Goal: Transaction & Acquisition: Book appointment/travel/reservation

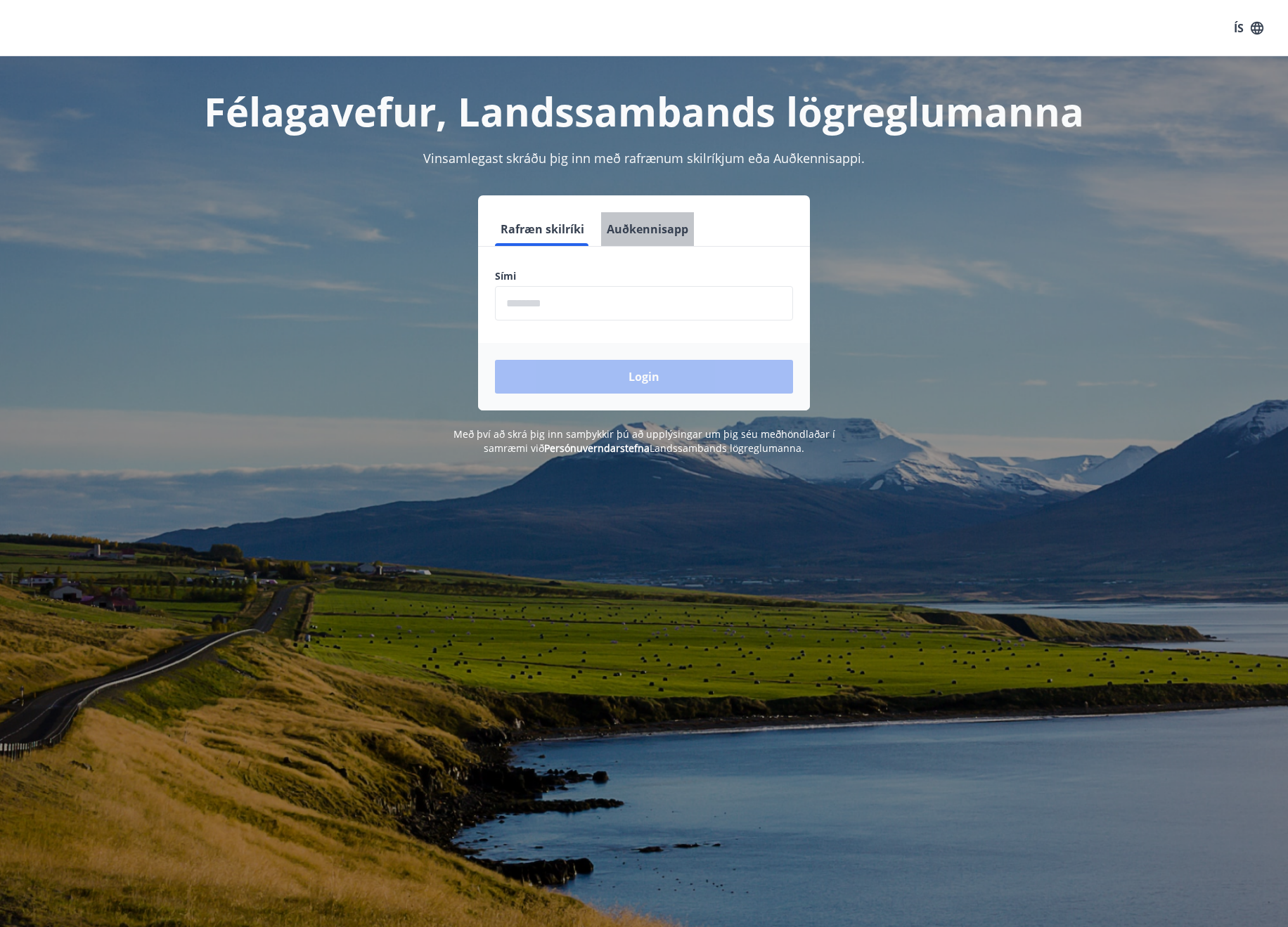
click at [659, 219] on button "Auðkennisapp" at bounding box center [647, 229] width 93 height 34
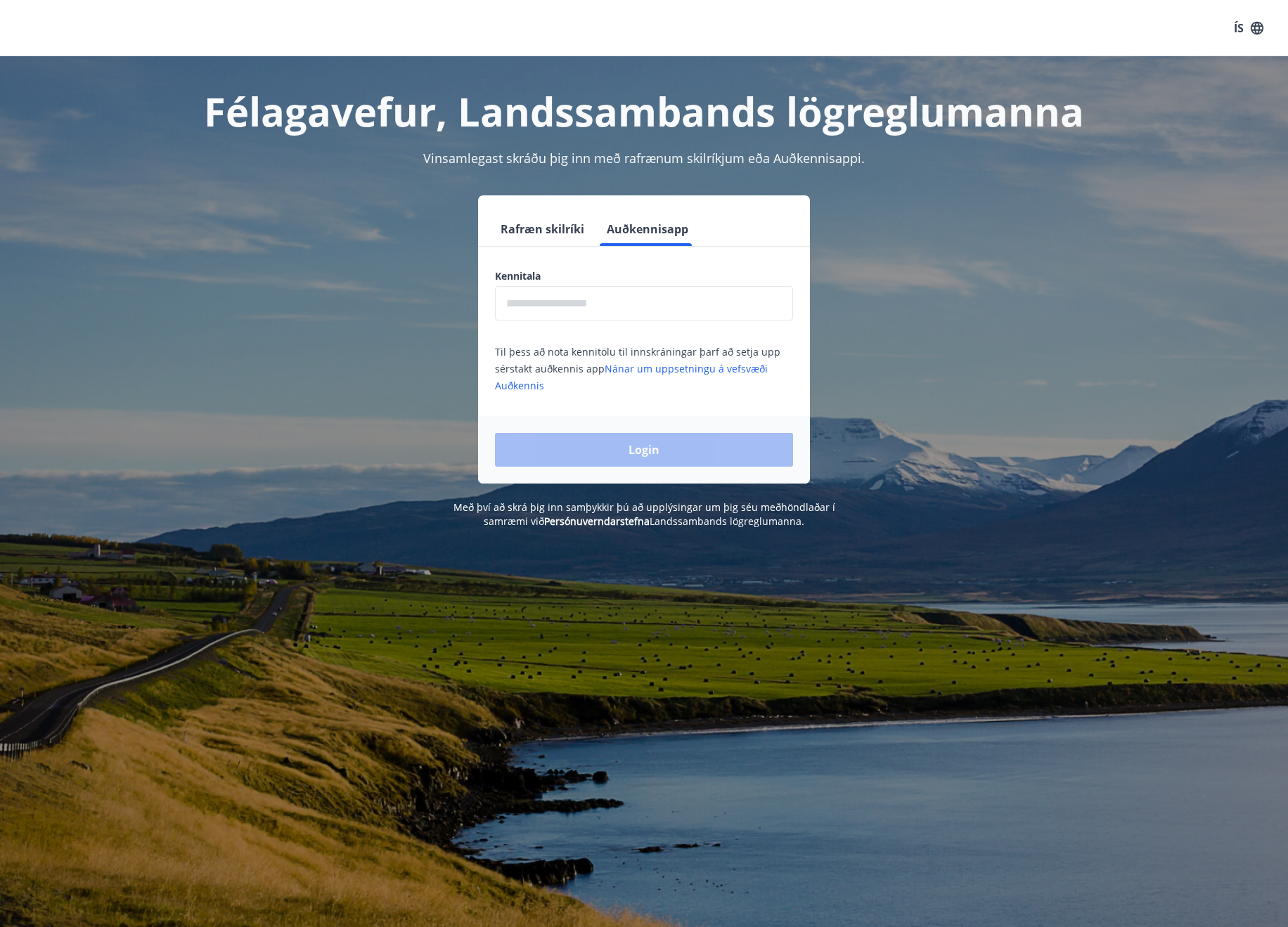
click at [659, 315] on input "text" at bounding box center [644, 303] width 298 height 35
type input "**********"
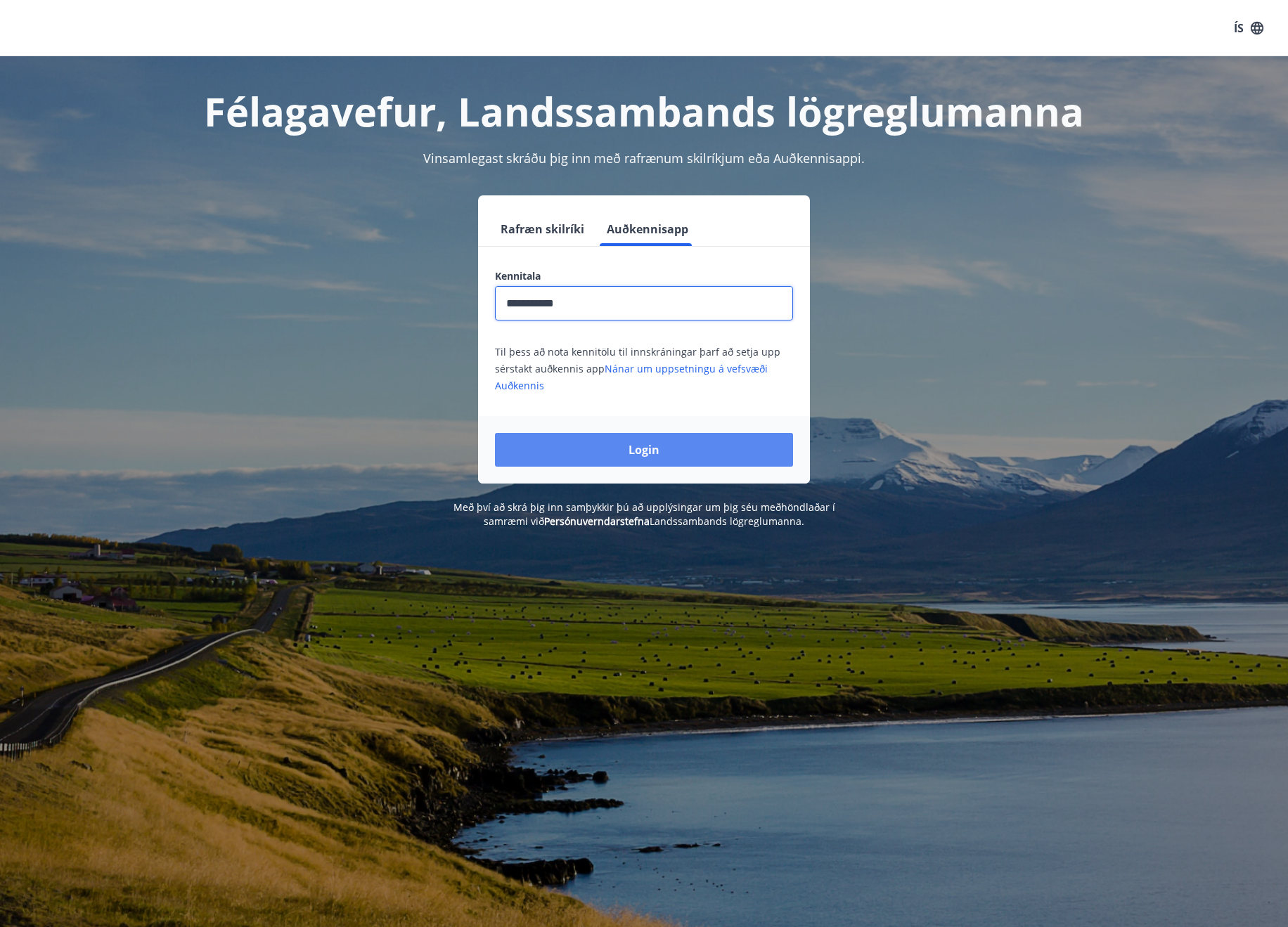
click at [715, 445] on button "Login" at bounding box center [644, 450] width 298 height 34
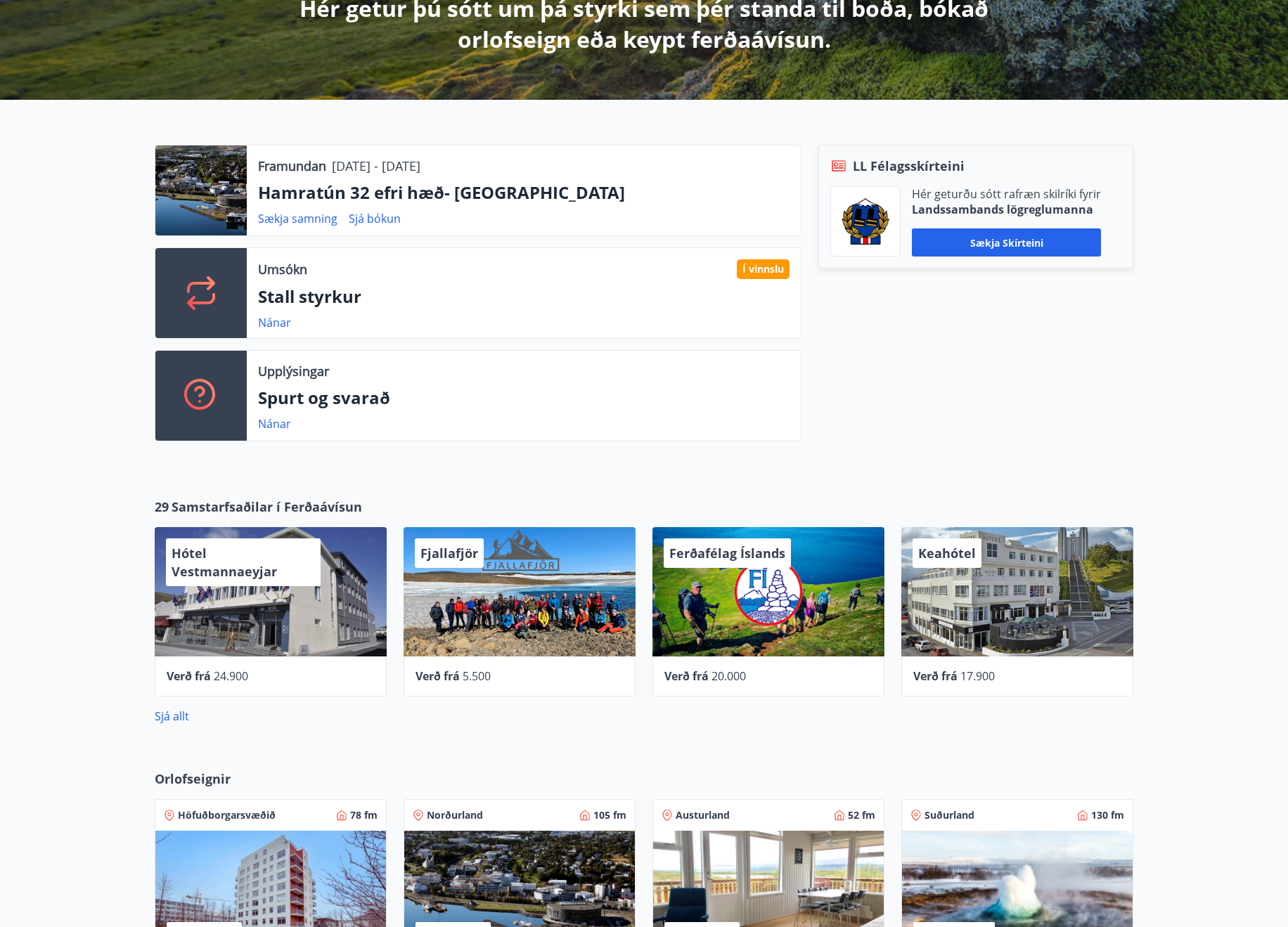
scroll to position [562, 0]
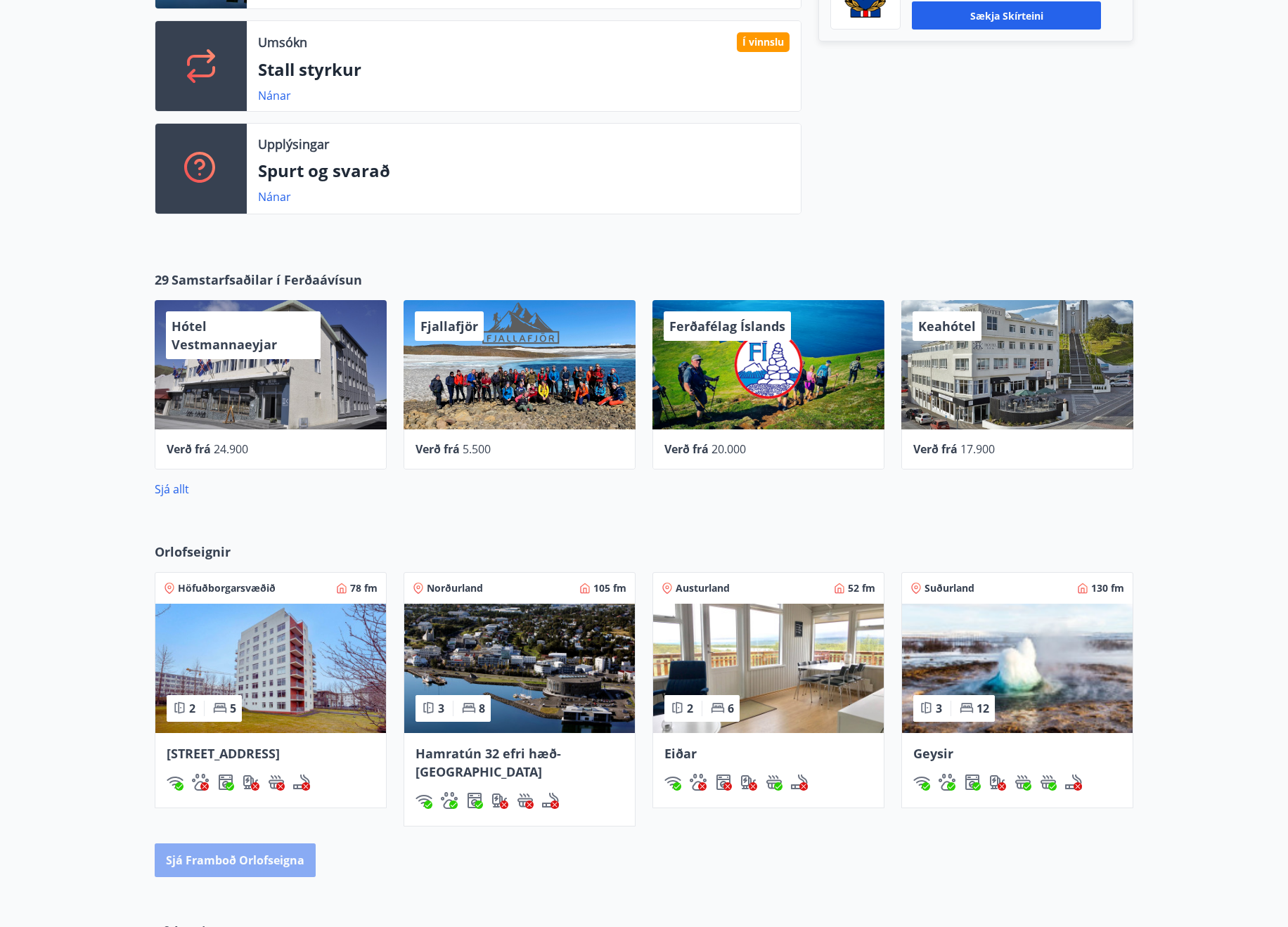
click at [294, 843] on button "Sjá framboð orlofseigna" at bounding box center [236, 860] width 161 height 34
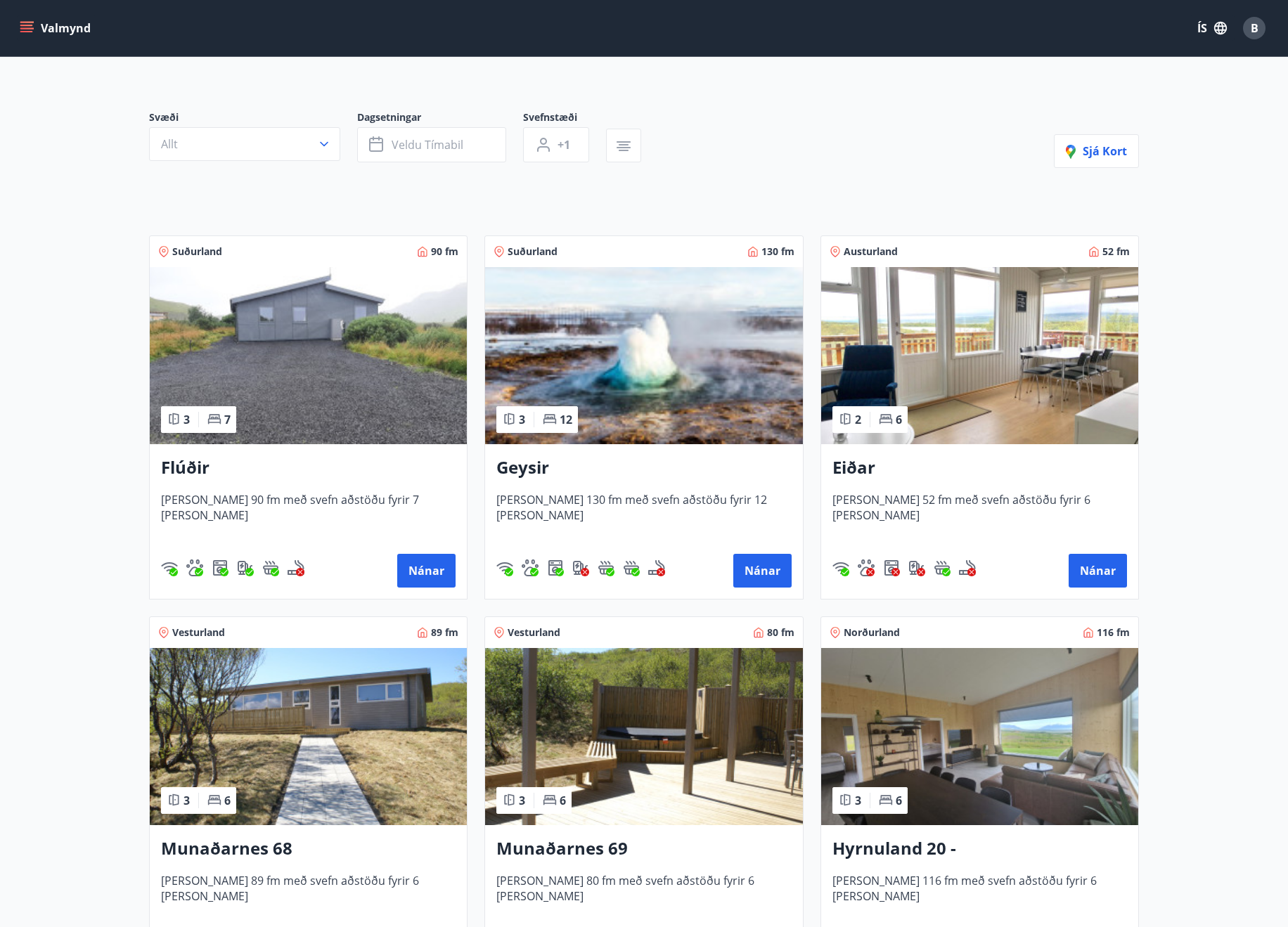
scroll to position [352, 0]
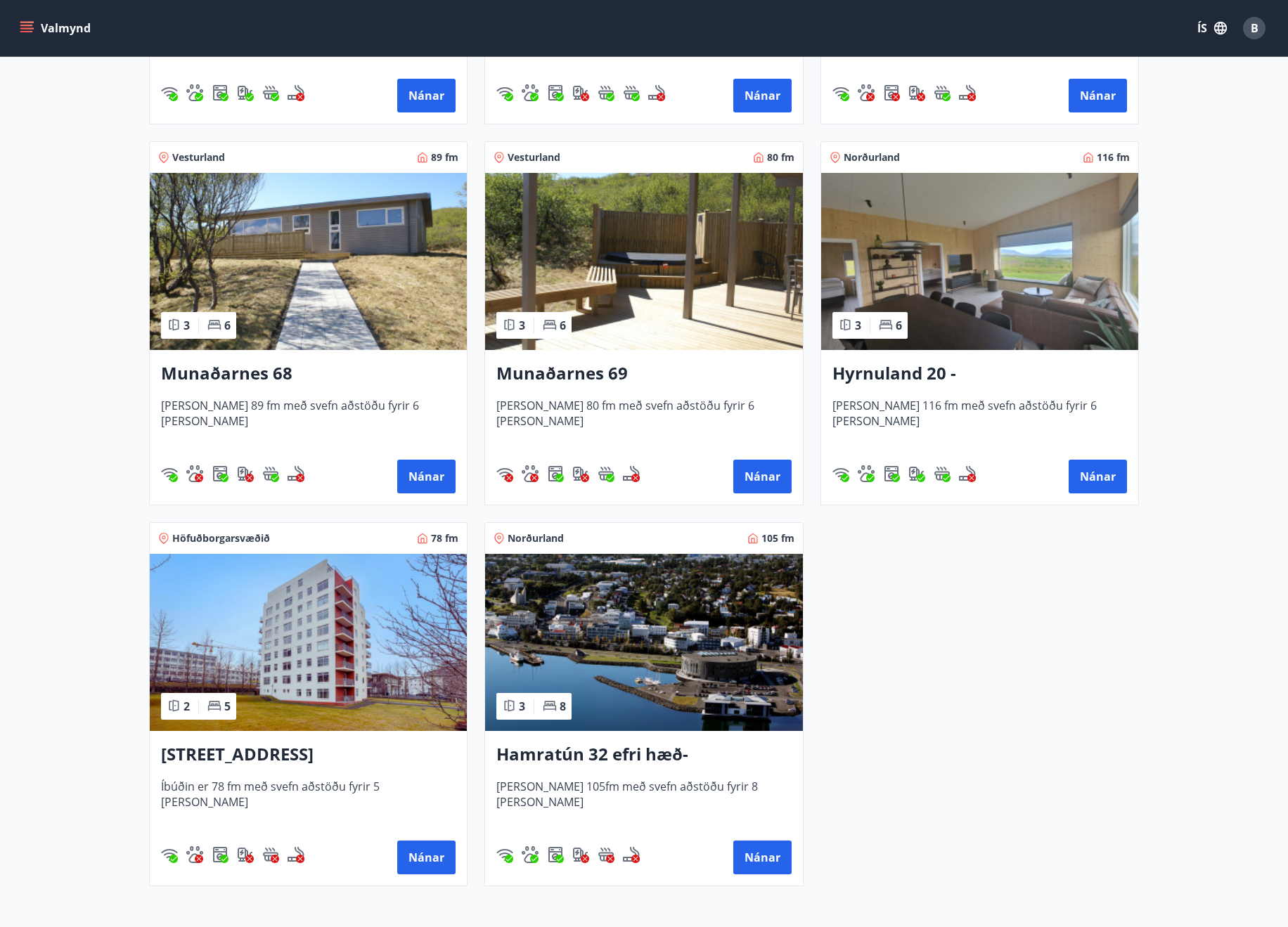
click at [627, 649] on img at bounding box center [644, 642] width 317 height 177
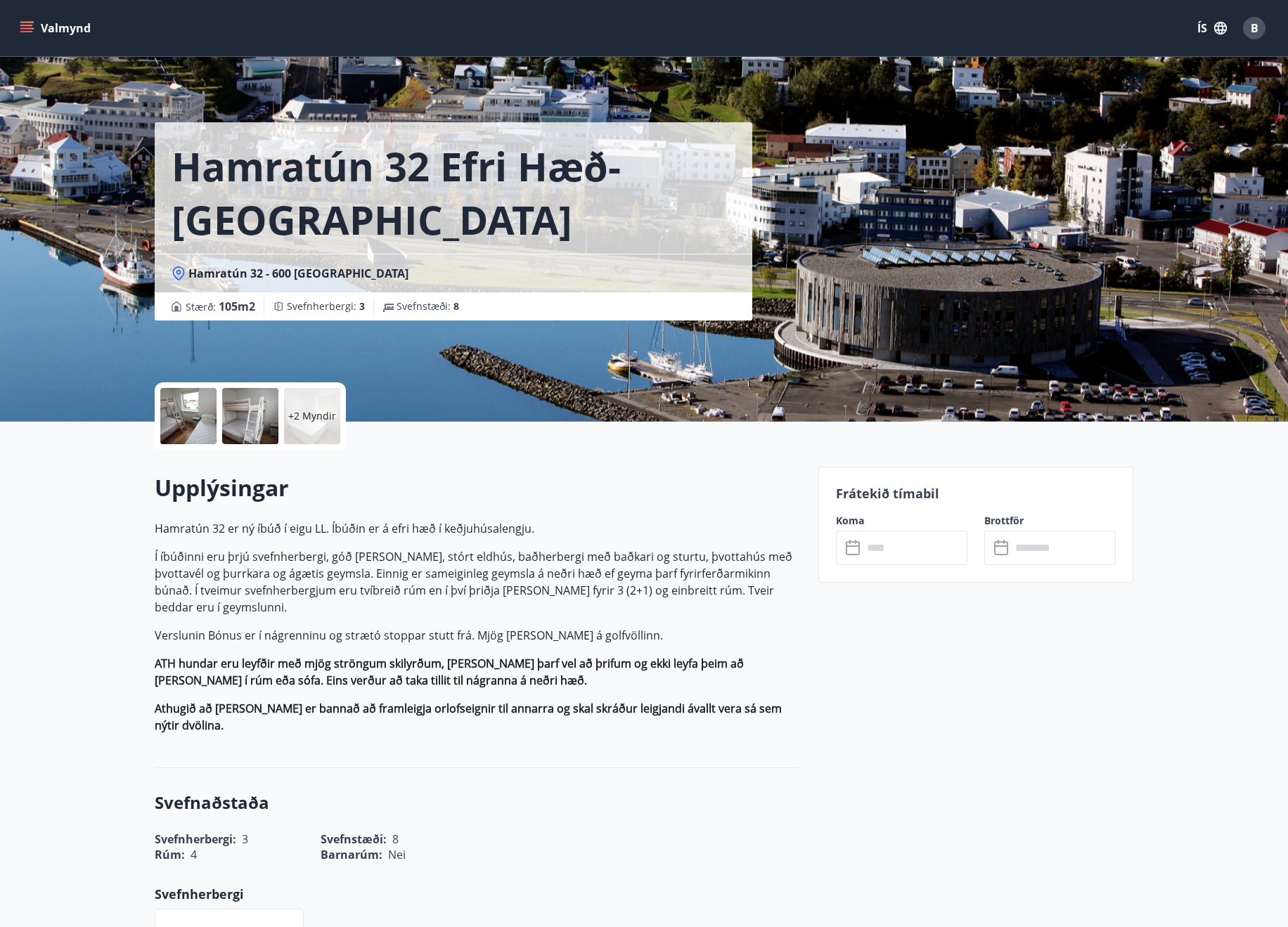
click at [913, 561] on input "text" at bounding box center [915, 548] width 105 height 35
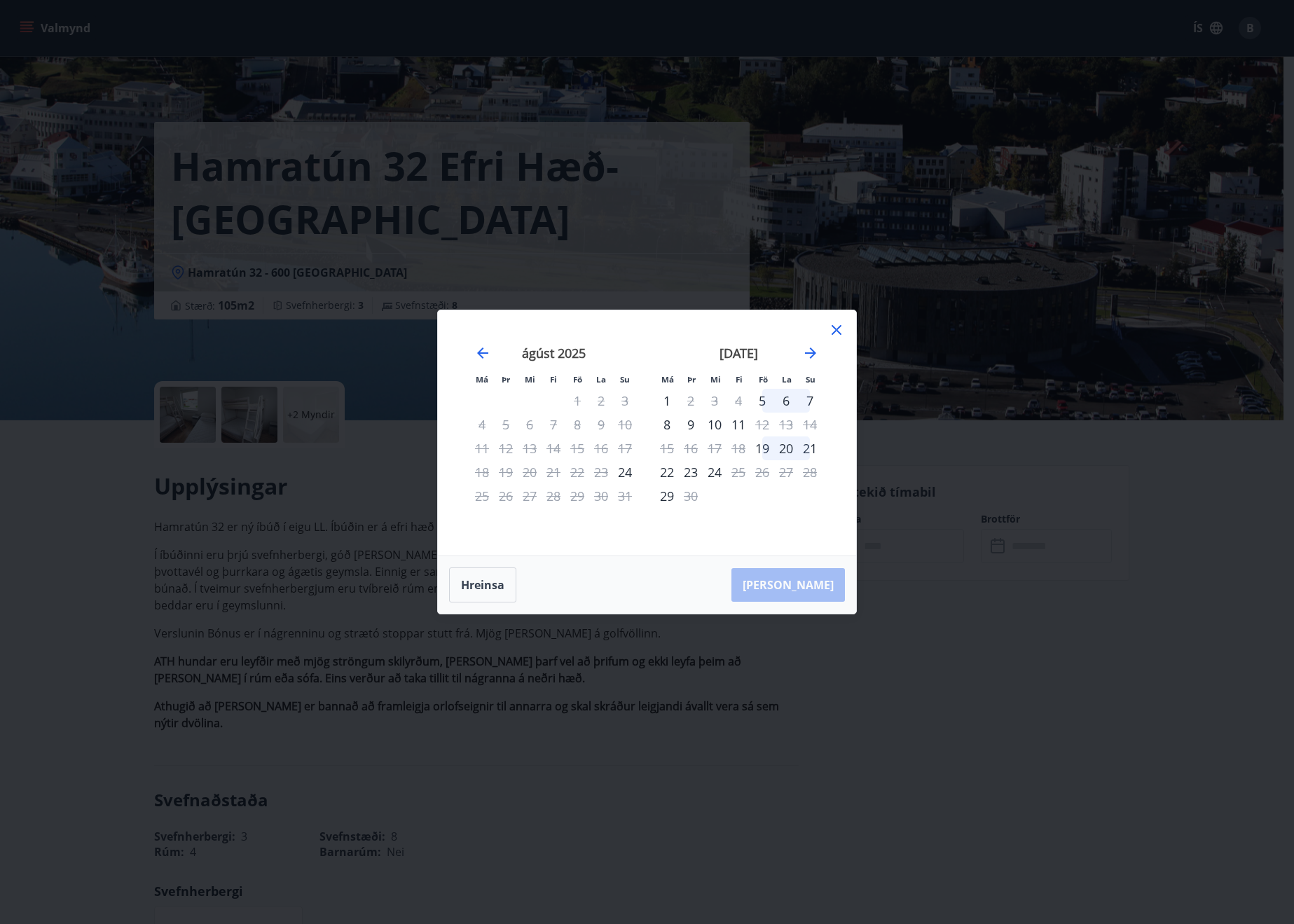
click at [833, 332] on icon at bounding box center [836, 330] width 9 height 9
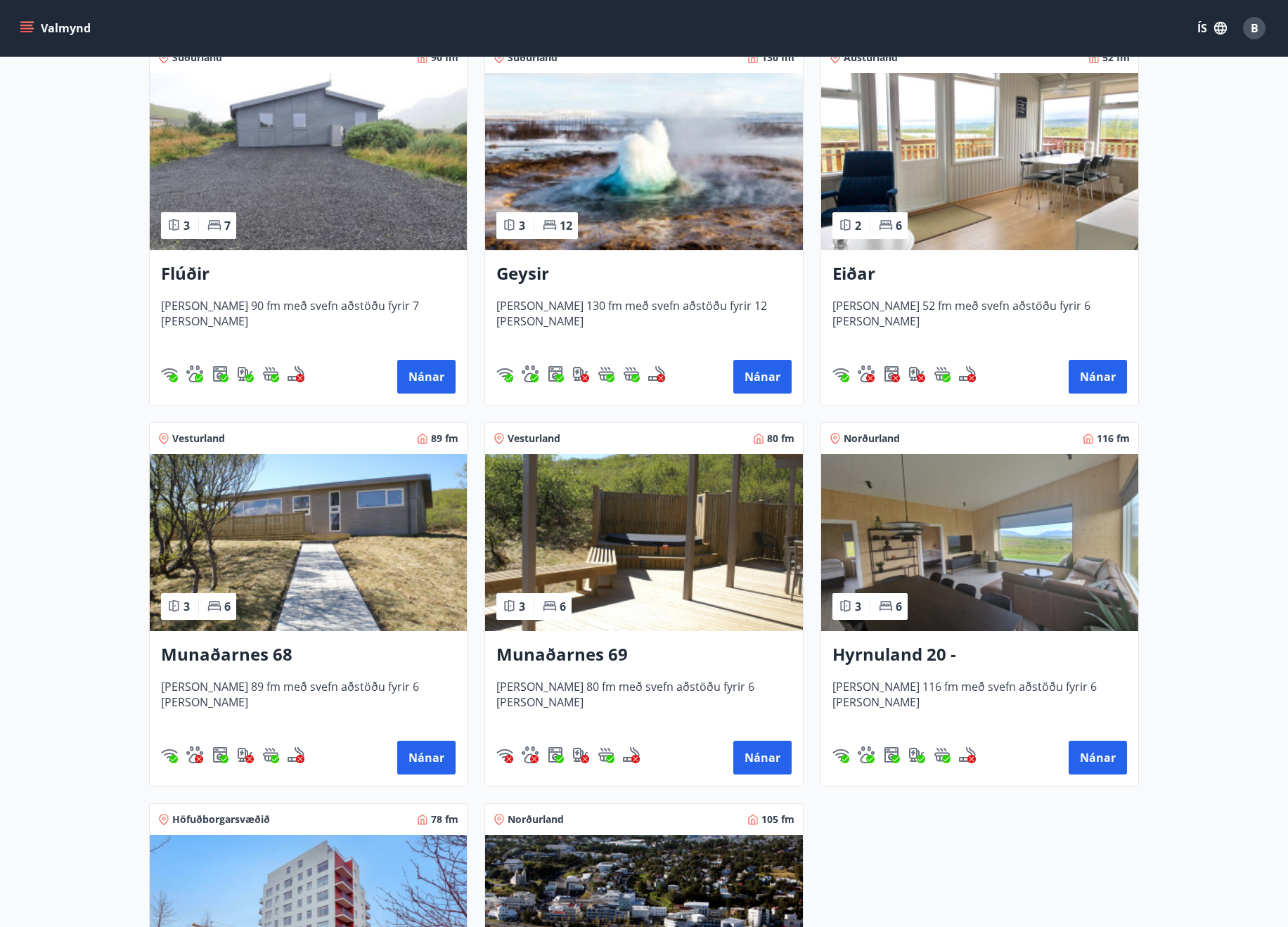
click at [925, 611] on img at bounding box center [980, 543] width 317 height 177
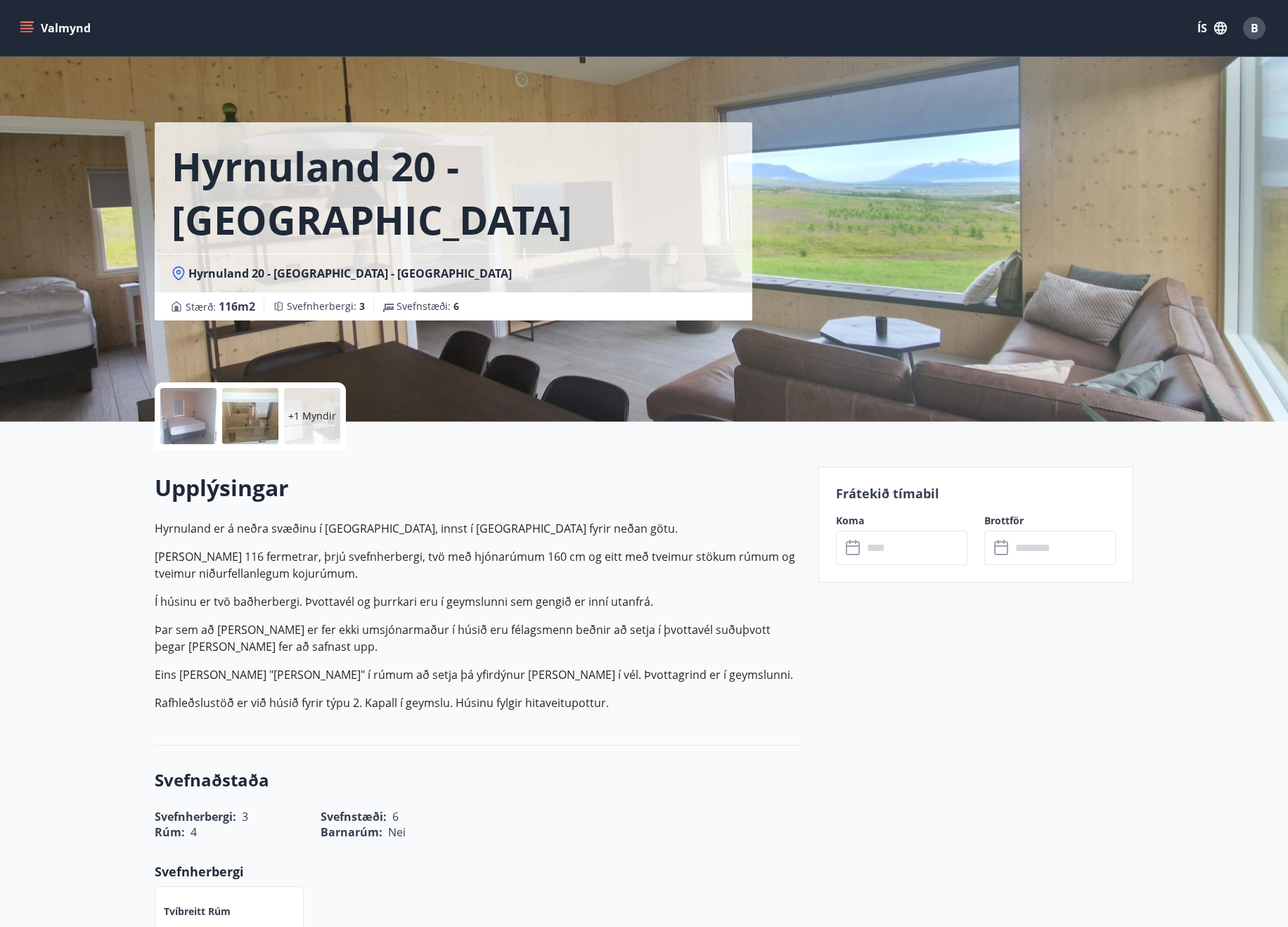
click at [945, 567] on div "Frátekið tímabil Koma ​ ​ Brottför ​ ​" at bounding box center [976, 525] width 315 height 116
click at [939, 558] on input "text" at bounding box center [915, 548] width 105 height 35
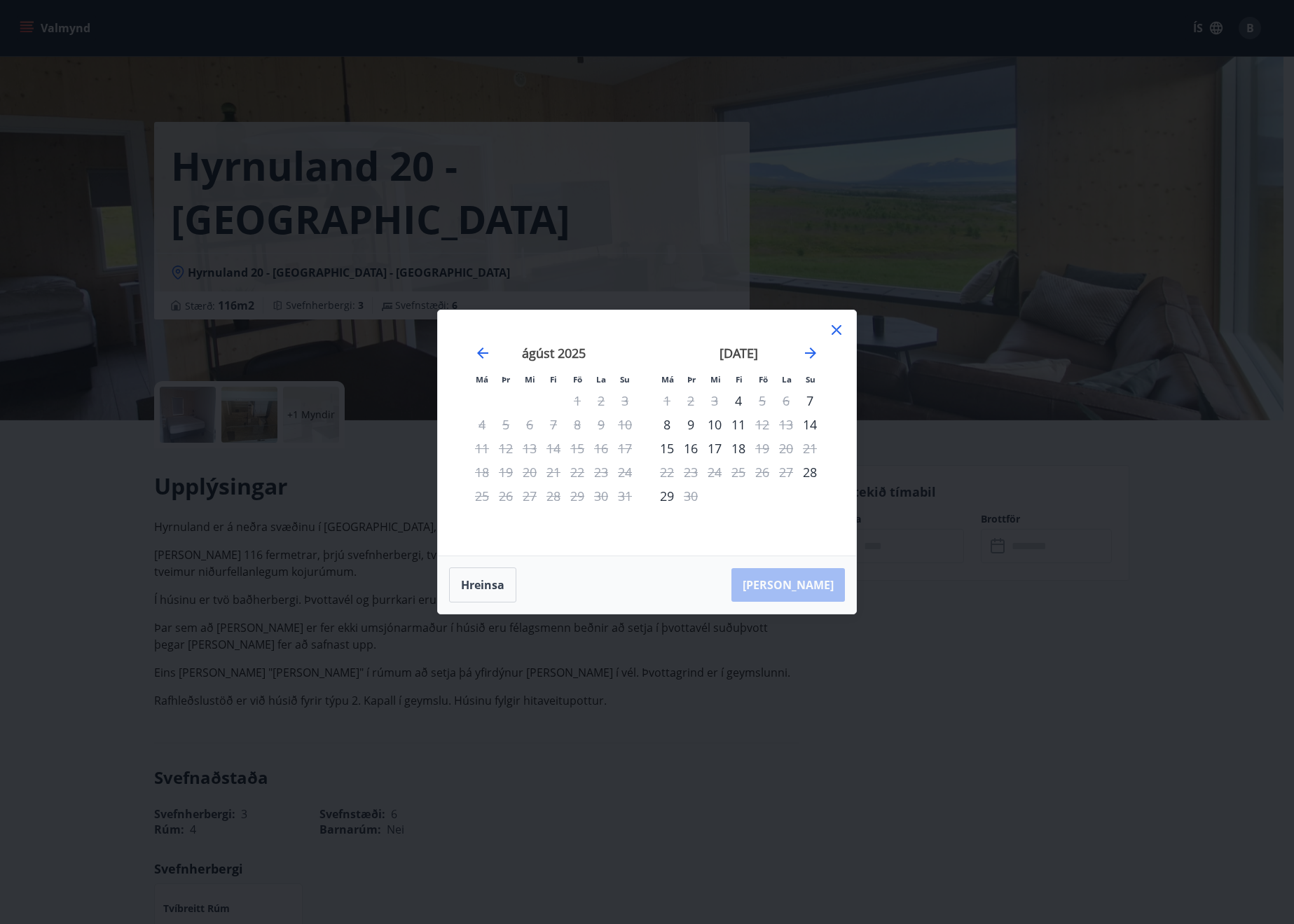
click at [833, 330] on icon at bounding box center [836, 329] width 17 height 17
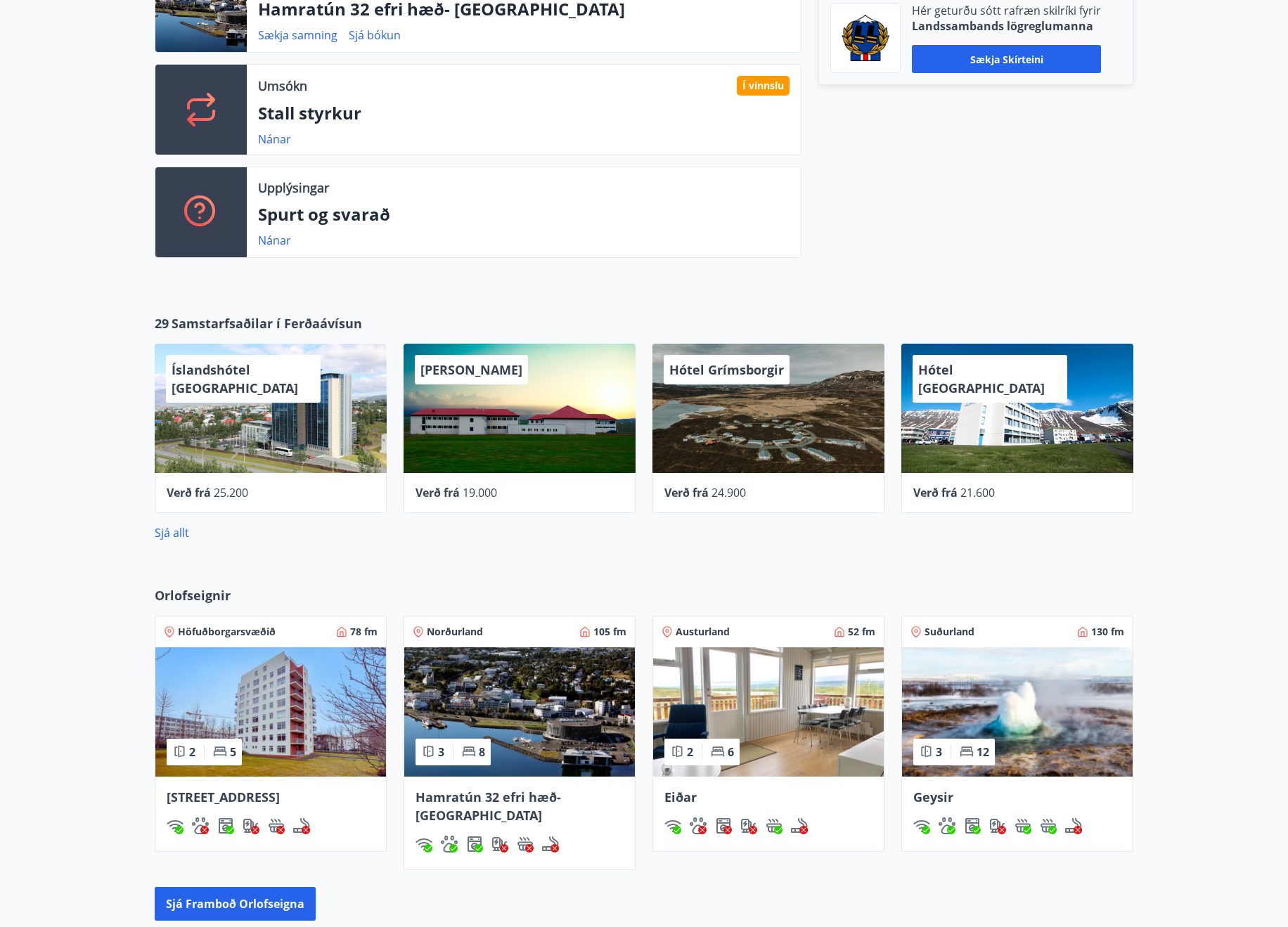
scroll to position [518, 0]
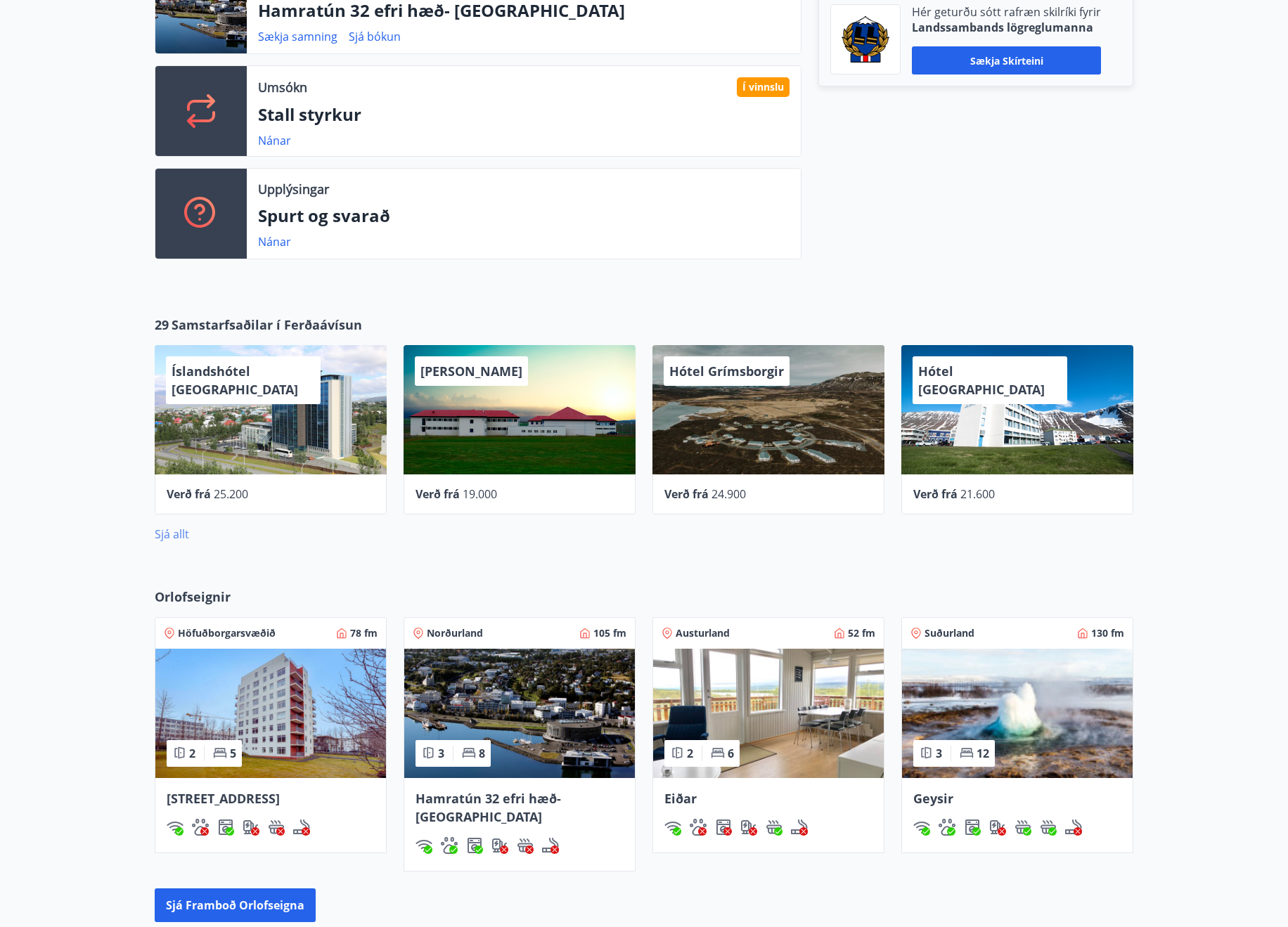
click at [162, 537] on link "Sjá allt" at bounding box center [172, 534] width 35 height 16
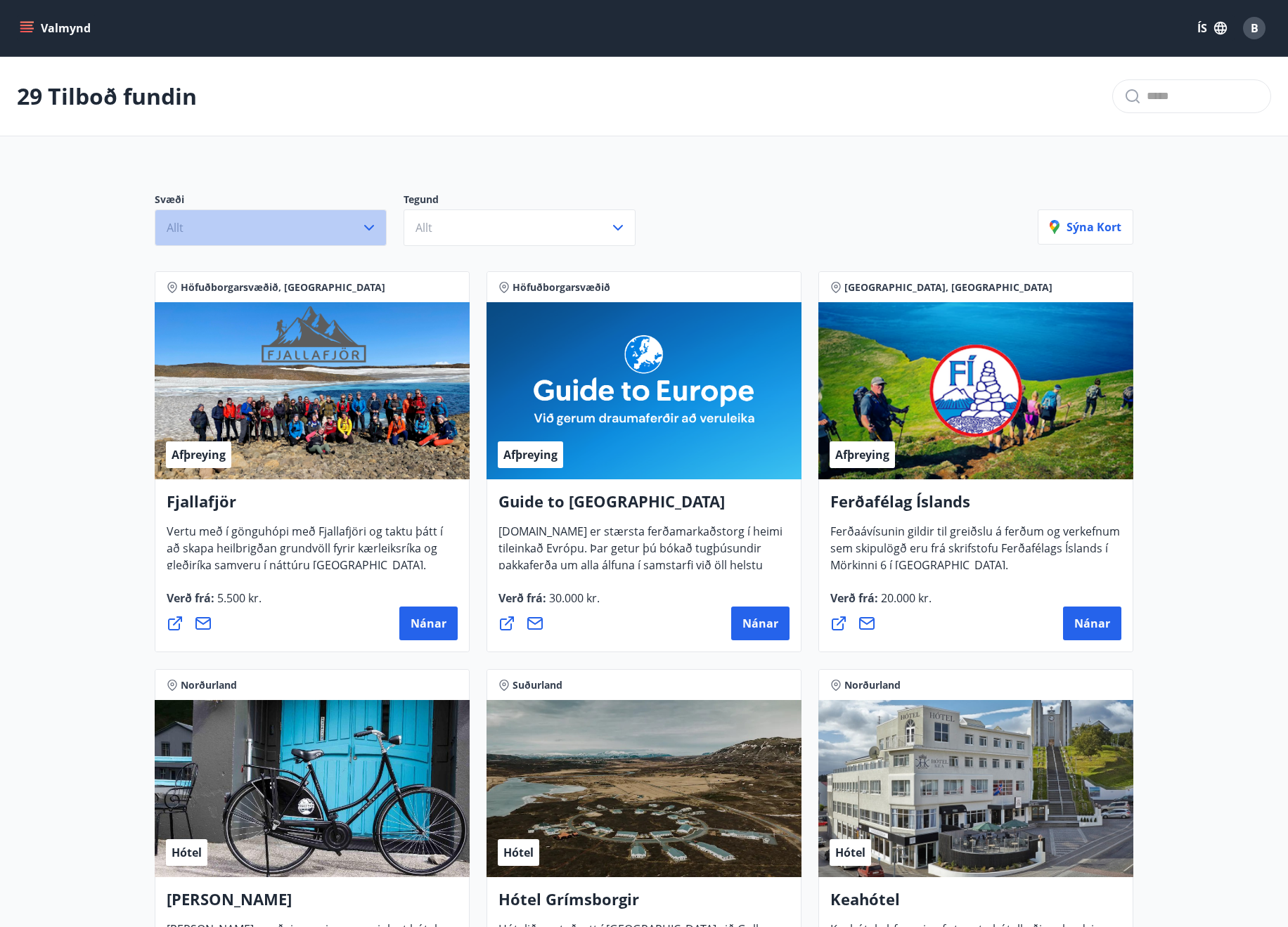
click at [340, 226] on button "Allt" at bounding box center [270, 228] width 232 height 36
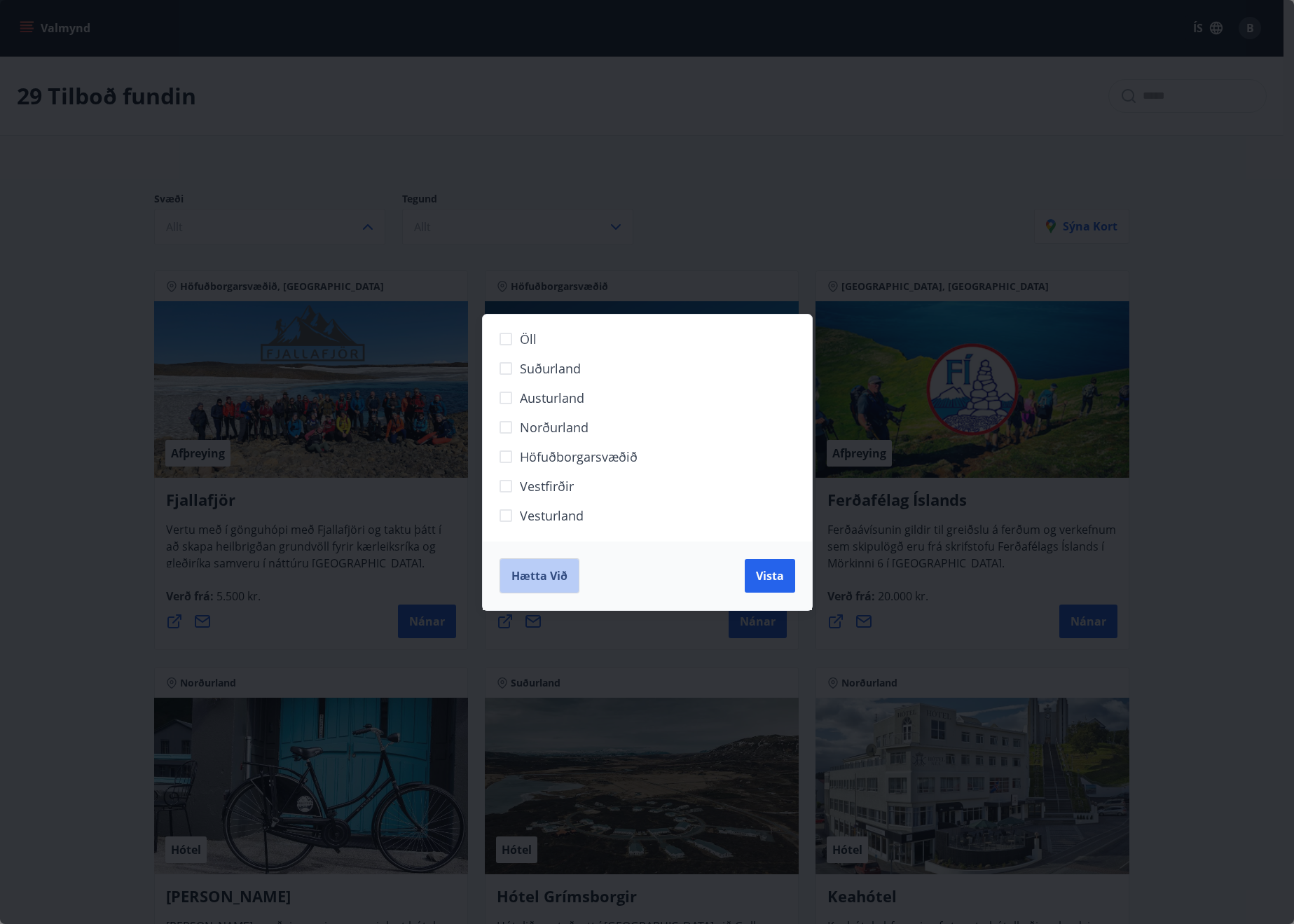
click at [565, 570] on span "Hætta við" at bounding box center [539, 576] width 56 height 16
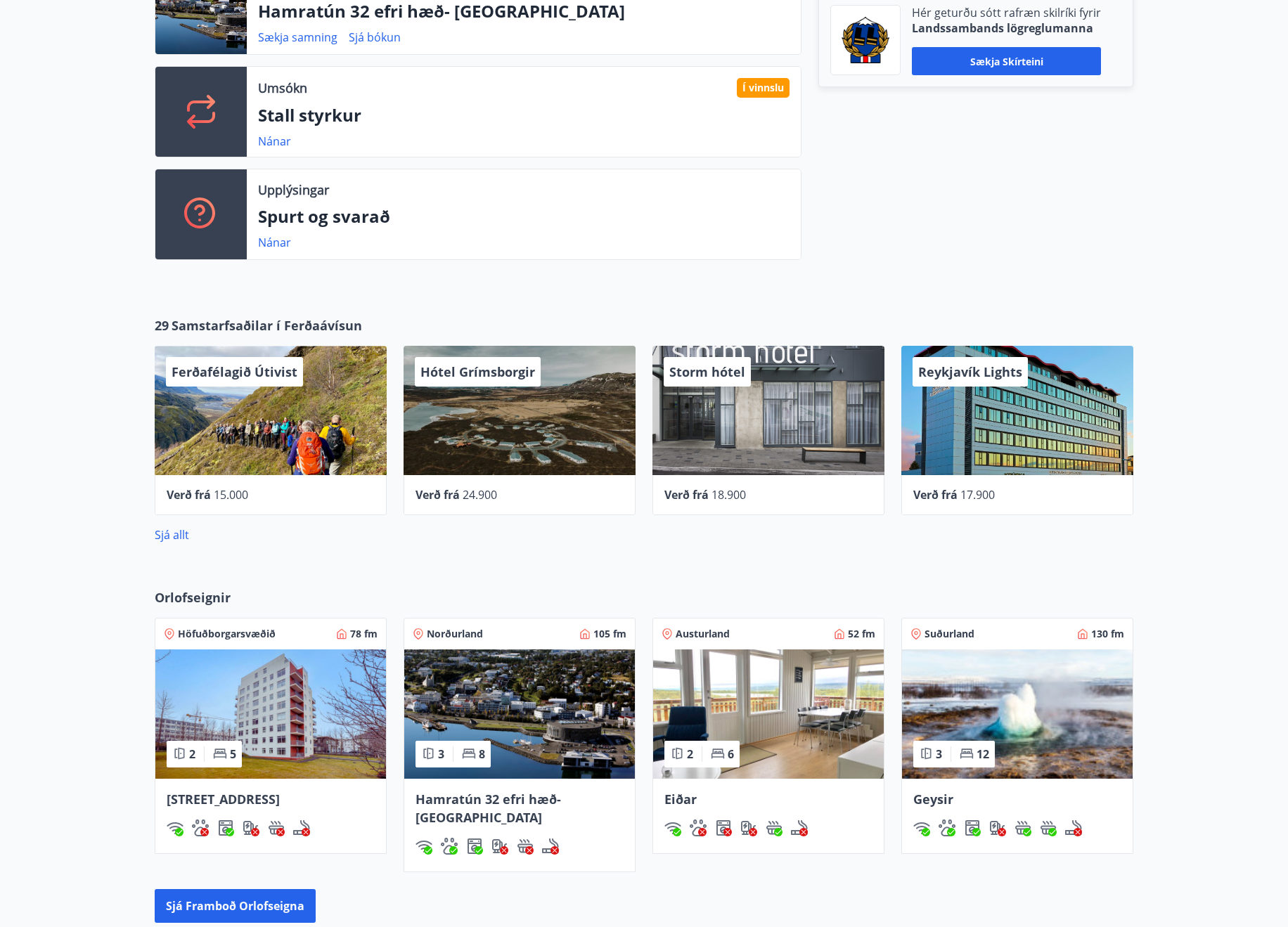
scroll to position [436, 0]
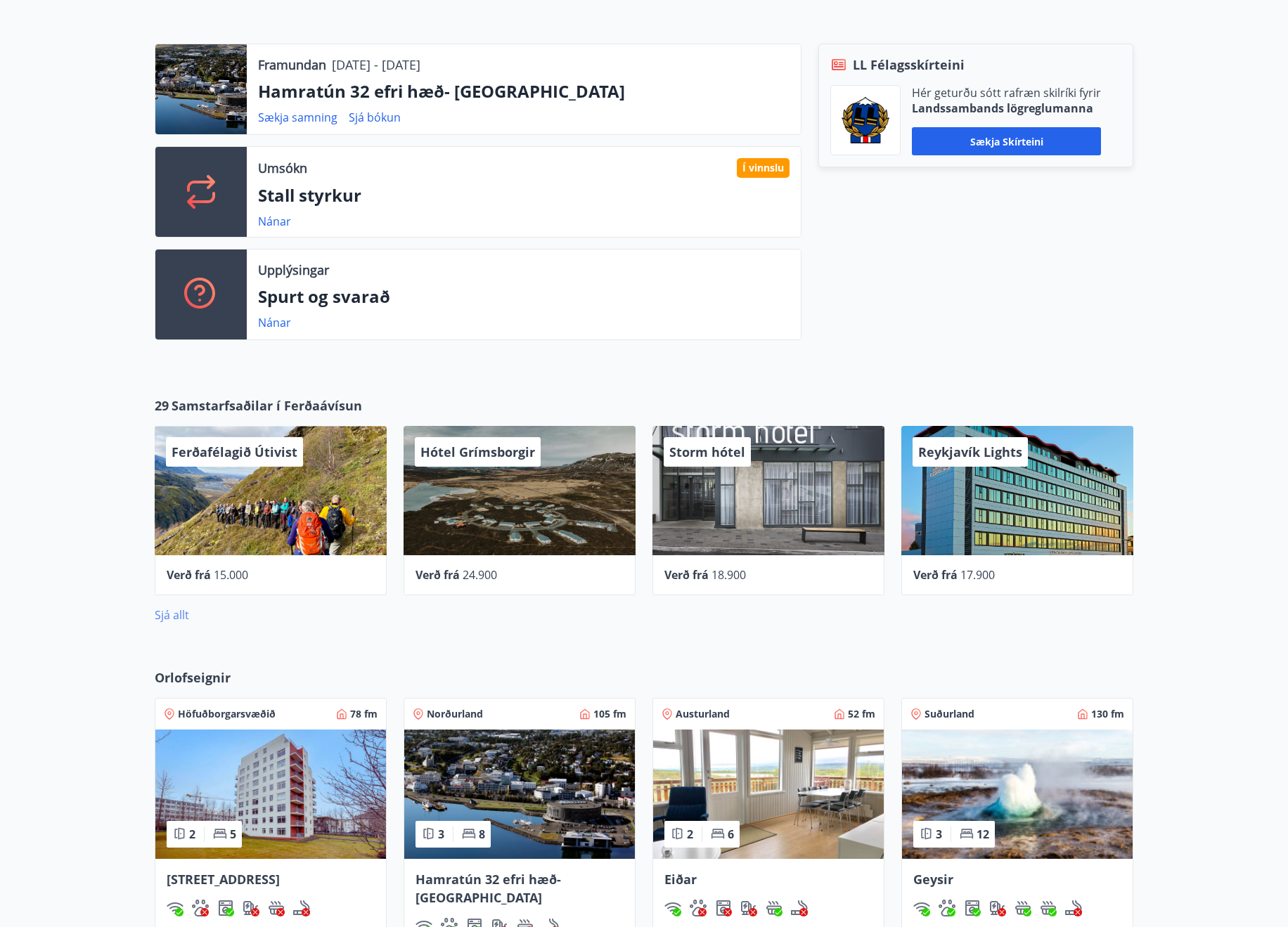
click at [181, 619] on link "Sjá allt" at bounding box center [172, 615] width 35 height 16
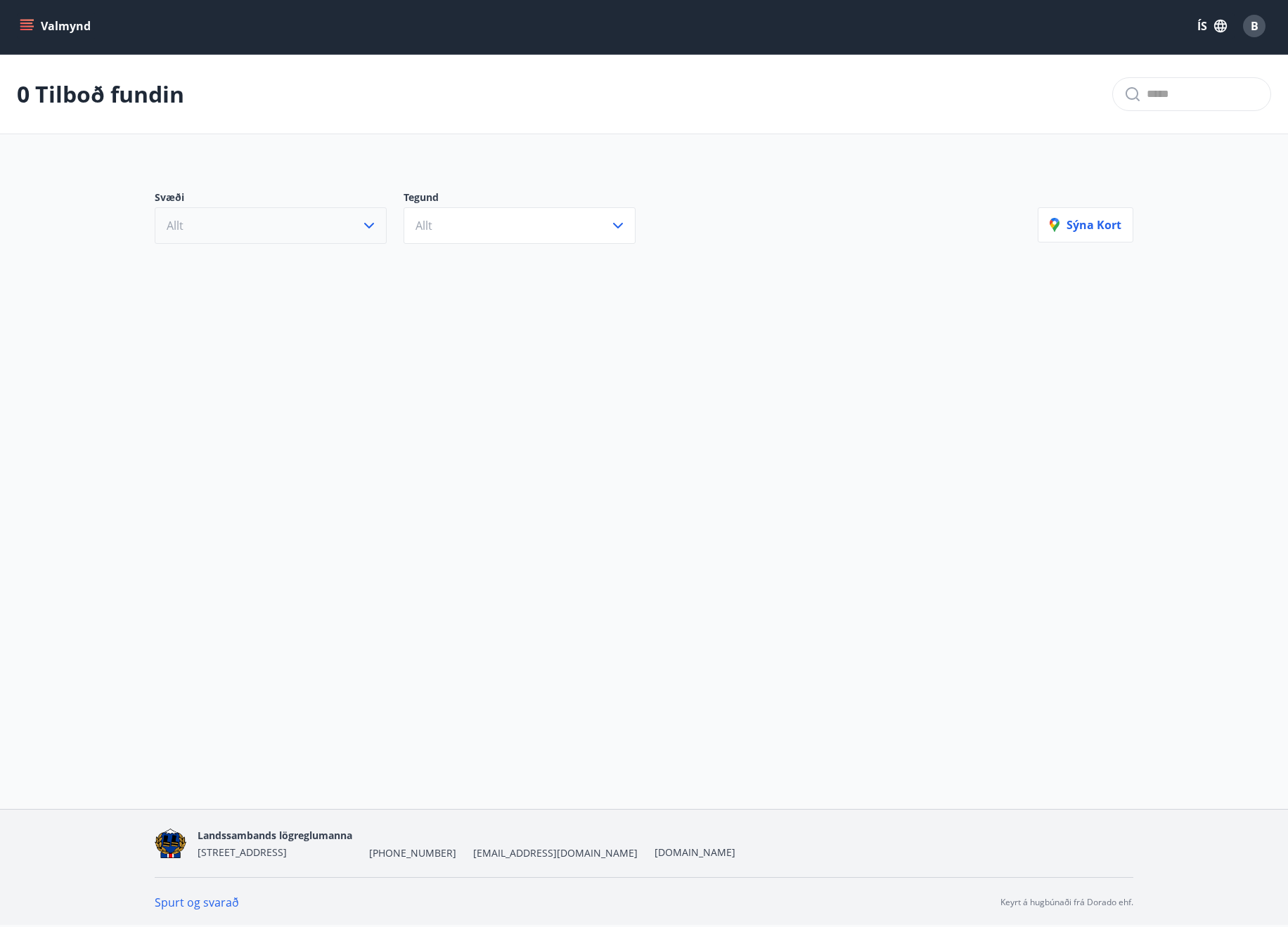
click at [368, 261] on div at bounding box center [644, 261] width 995 height 0
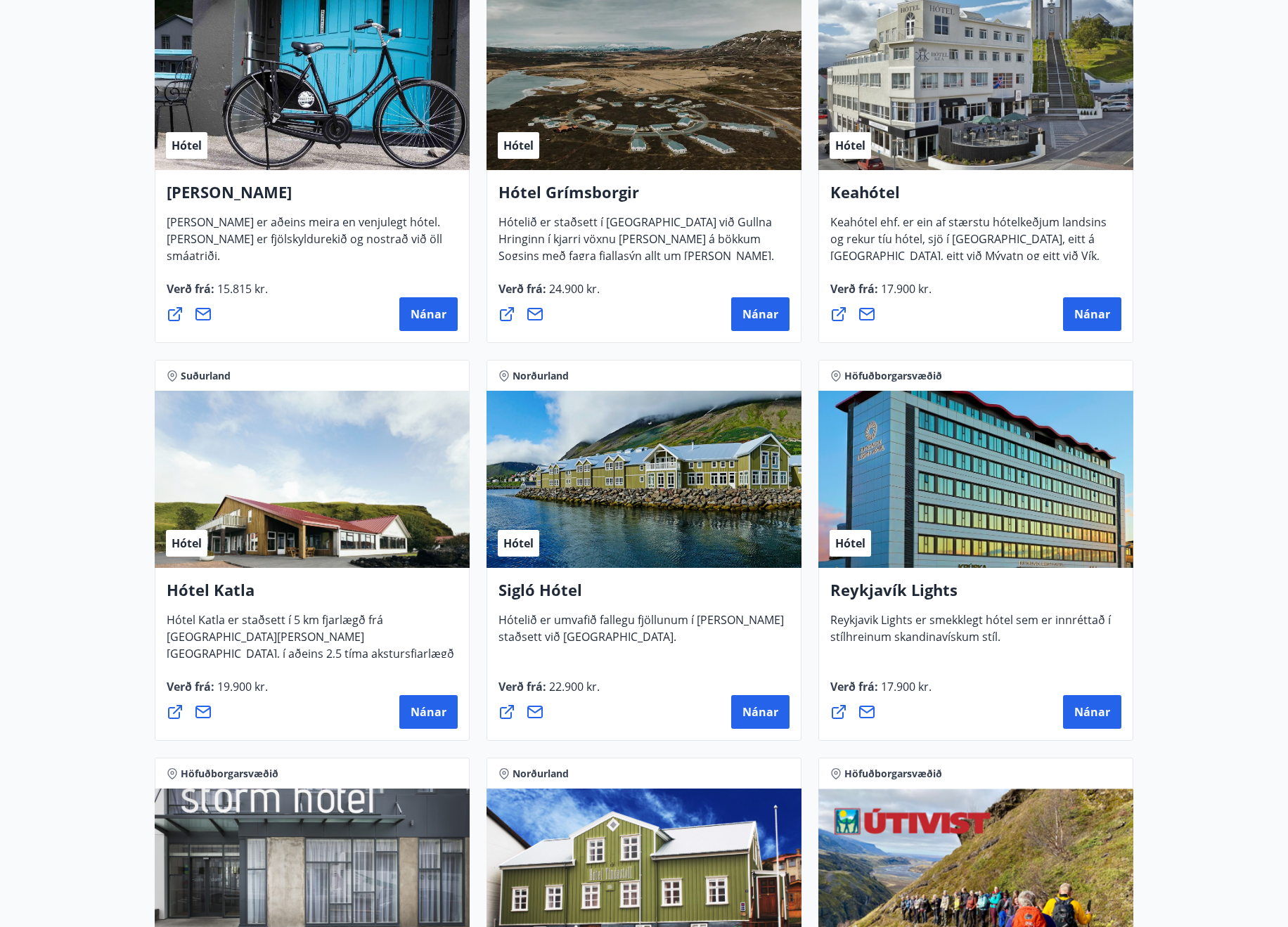
scroll to position [843, 0]
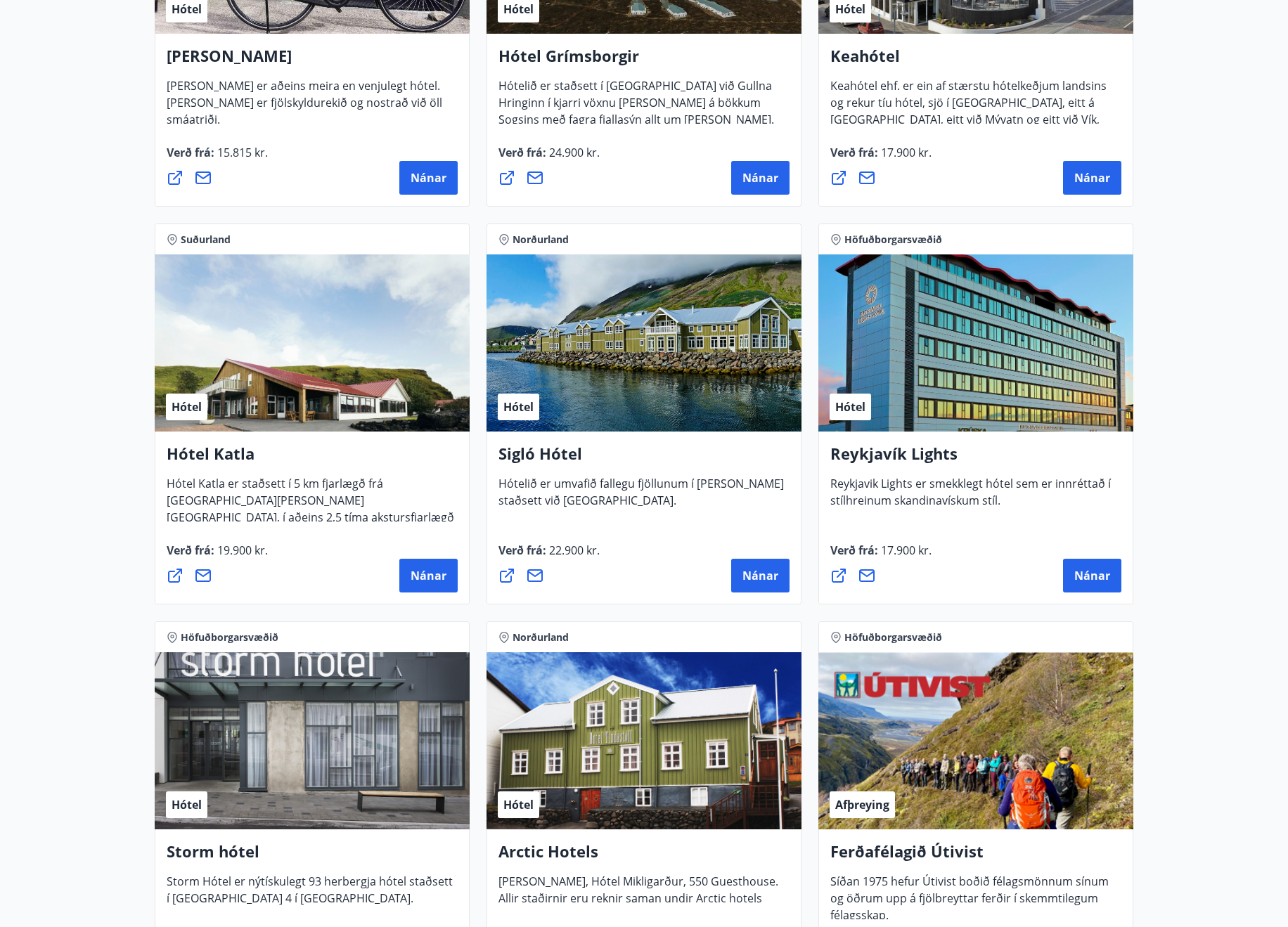
click at [1083, 499] on span "Reykjavik Lights er smekklegt hótel sem er innréttað í stílhreinum skandinavísk…" at bounding box center [970, 497] width 281 height 43
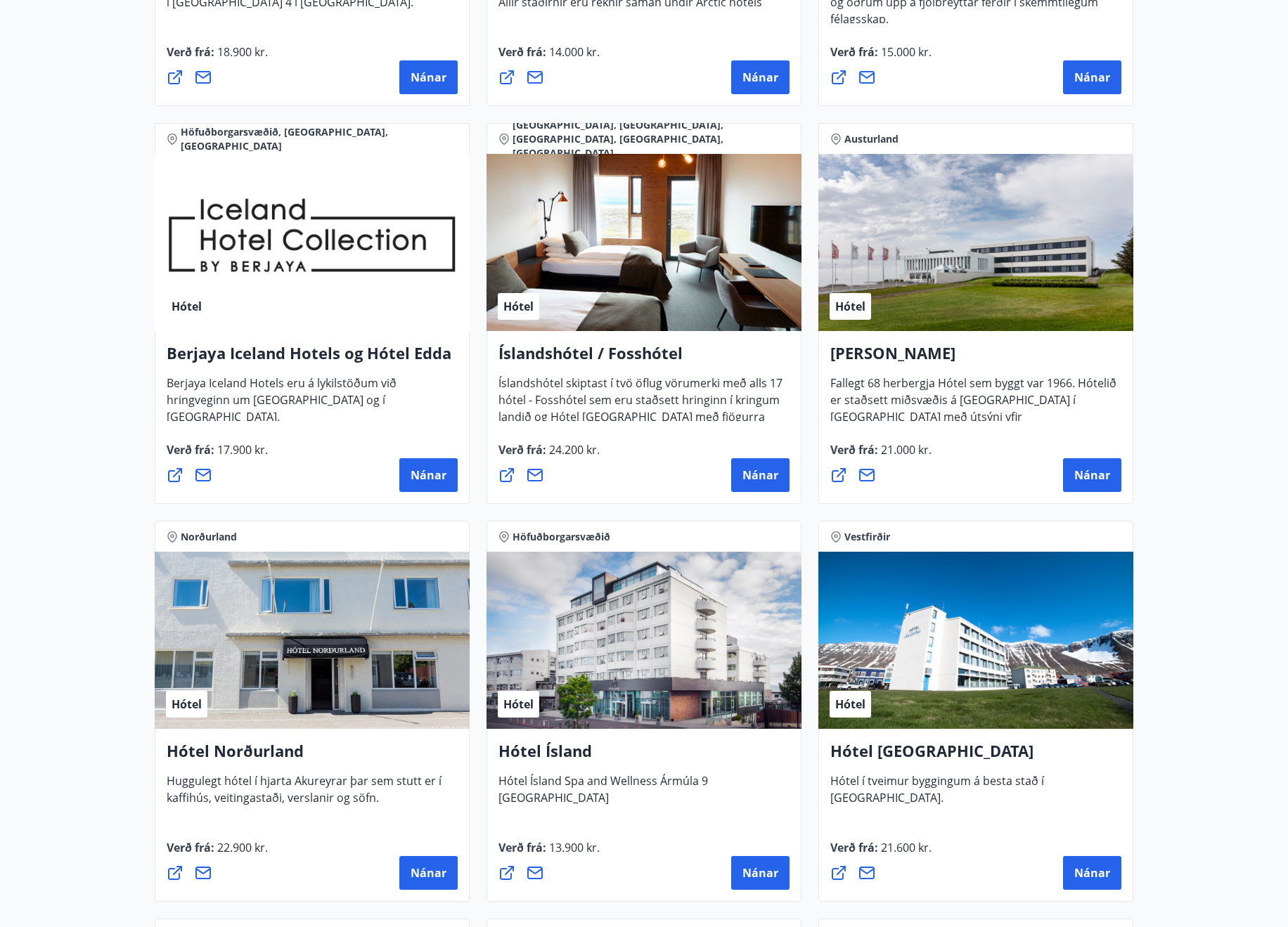
scroll to position [1757, 0]
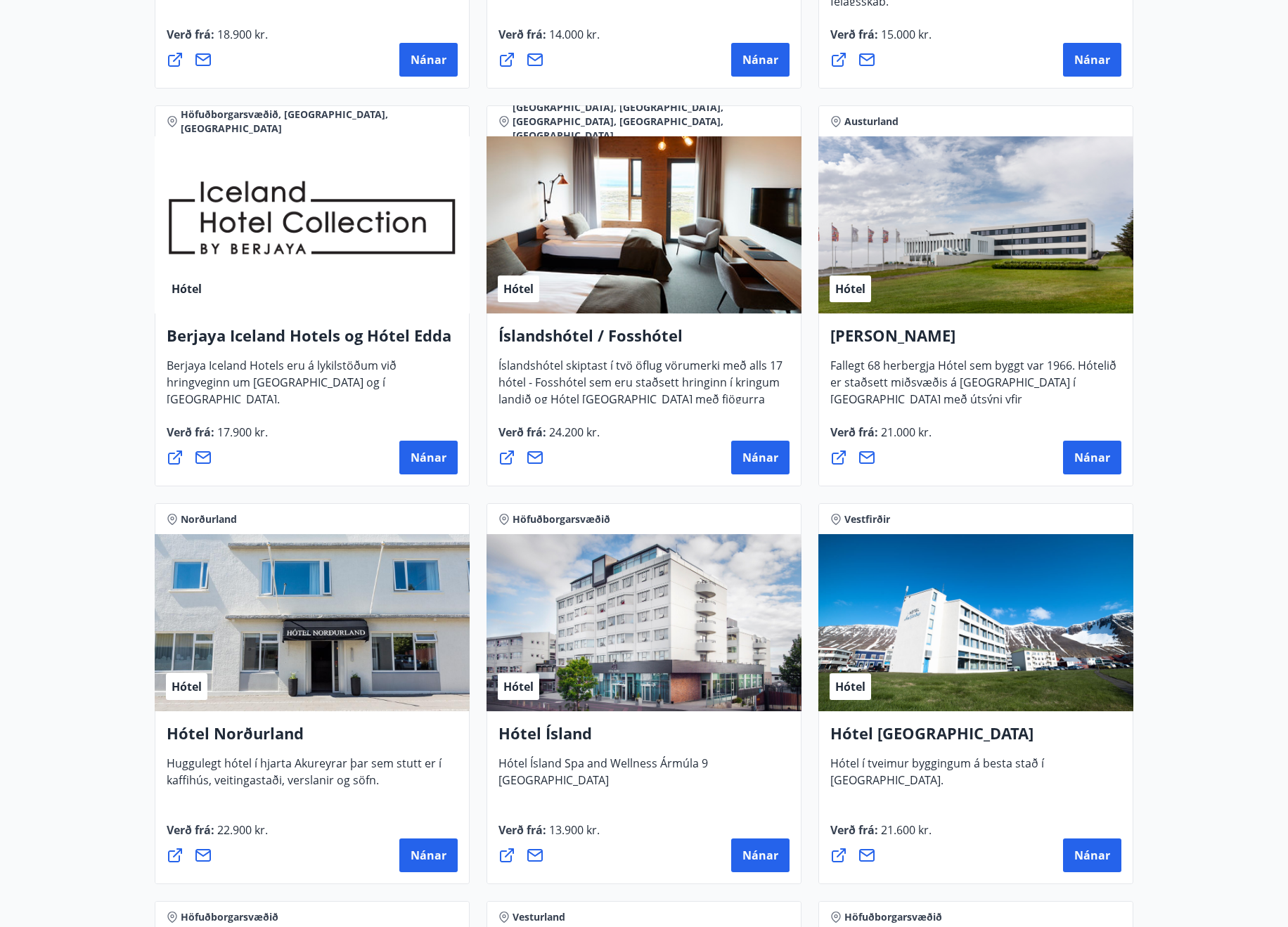
click at [973, 379] on span "Fallegt 68 herbergja Hótel sem byggt var 1966. Hótelið er staðsett miðsvæðis á …" at bounding box center [973, 397] width 286 height 77
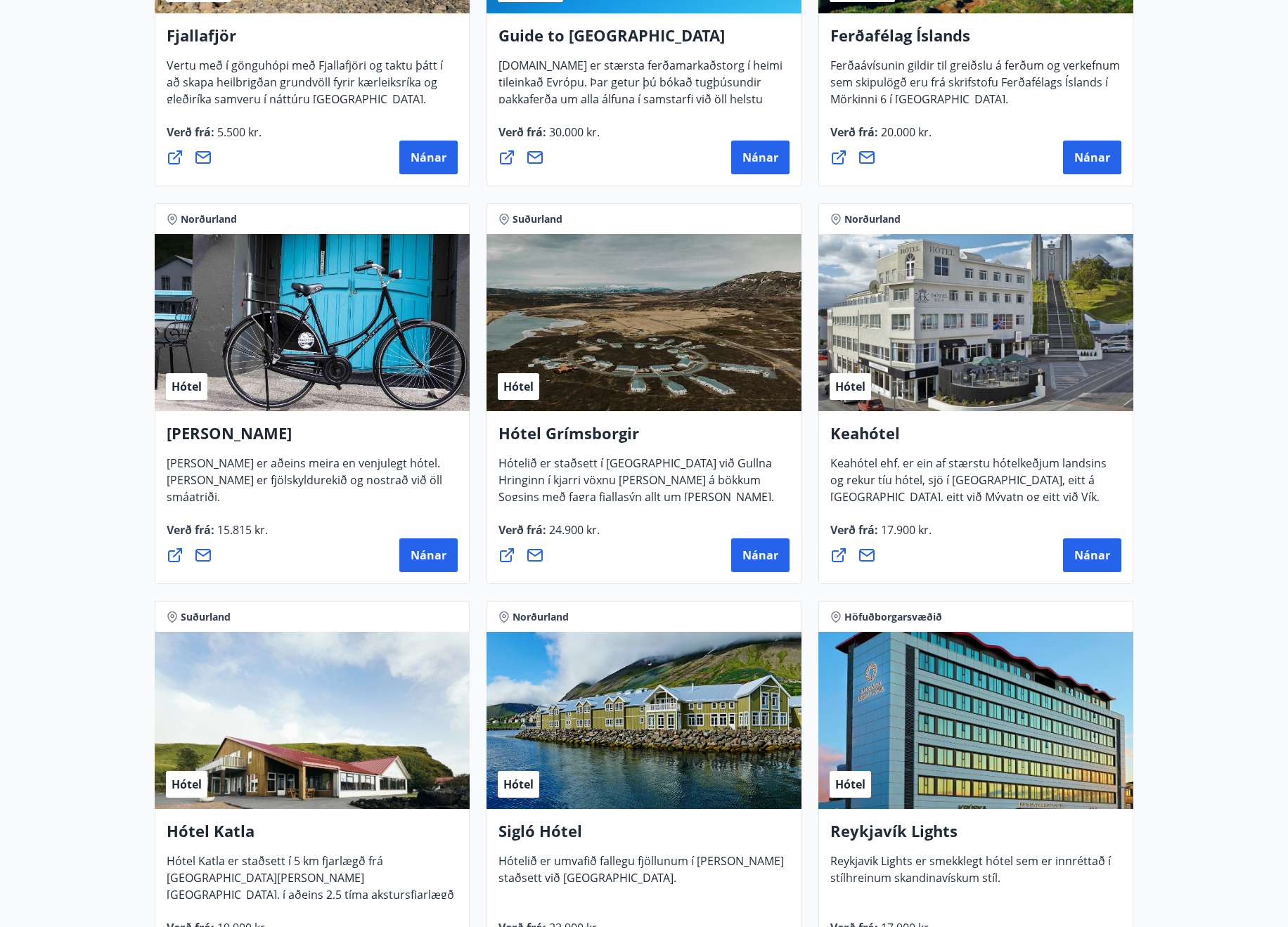
scroll to position [141, 0]
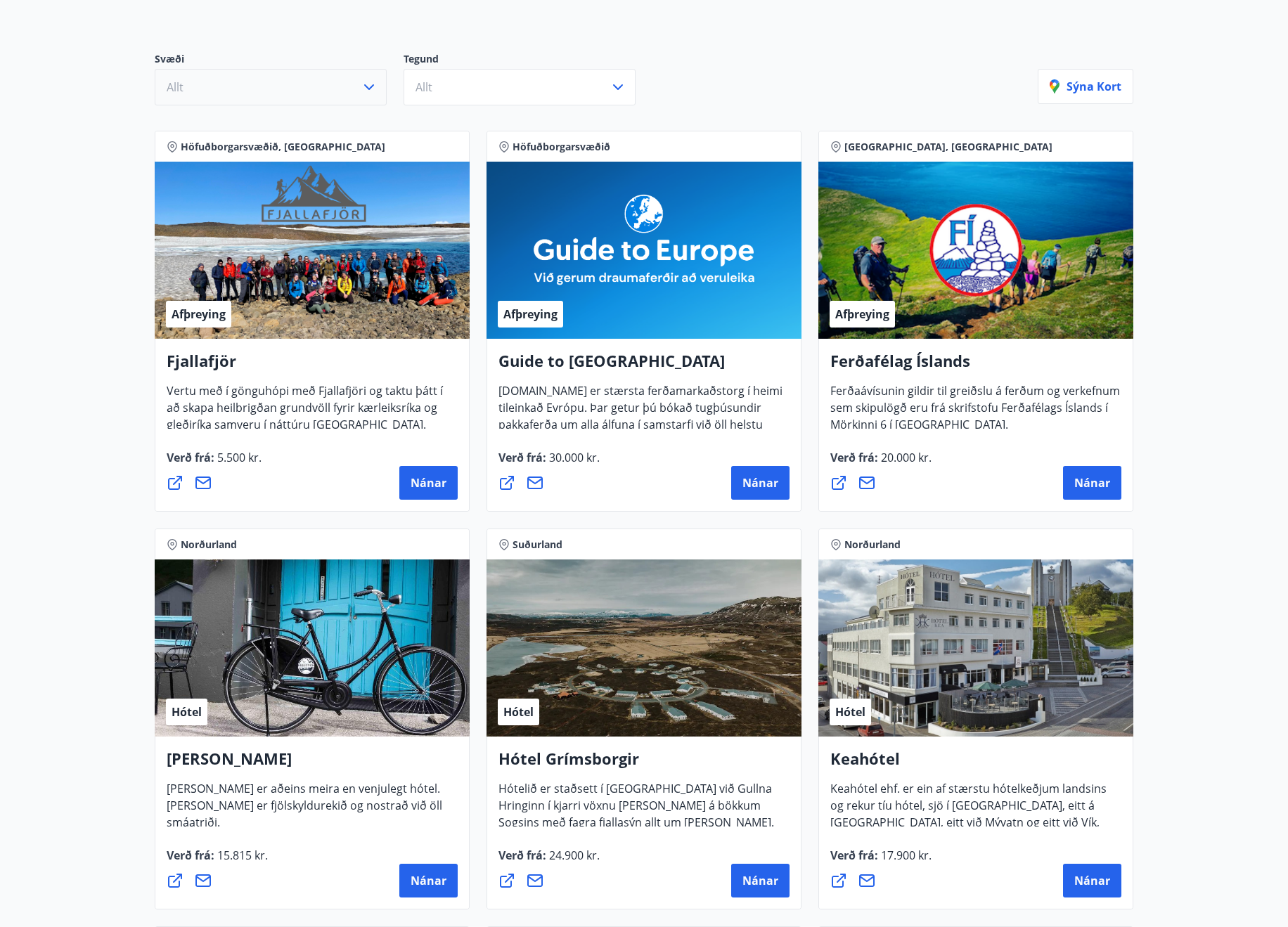
click at [304, 96] on button "Allt" at bounding box center [270, 87] width 232 height 36
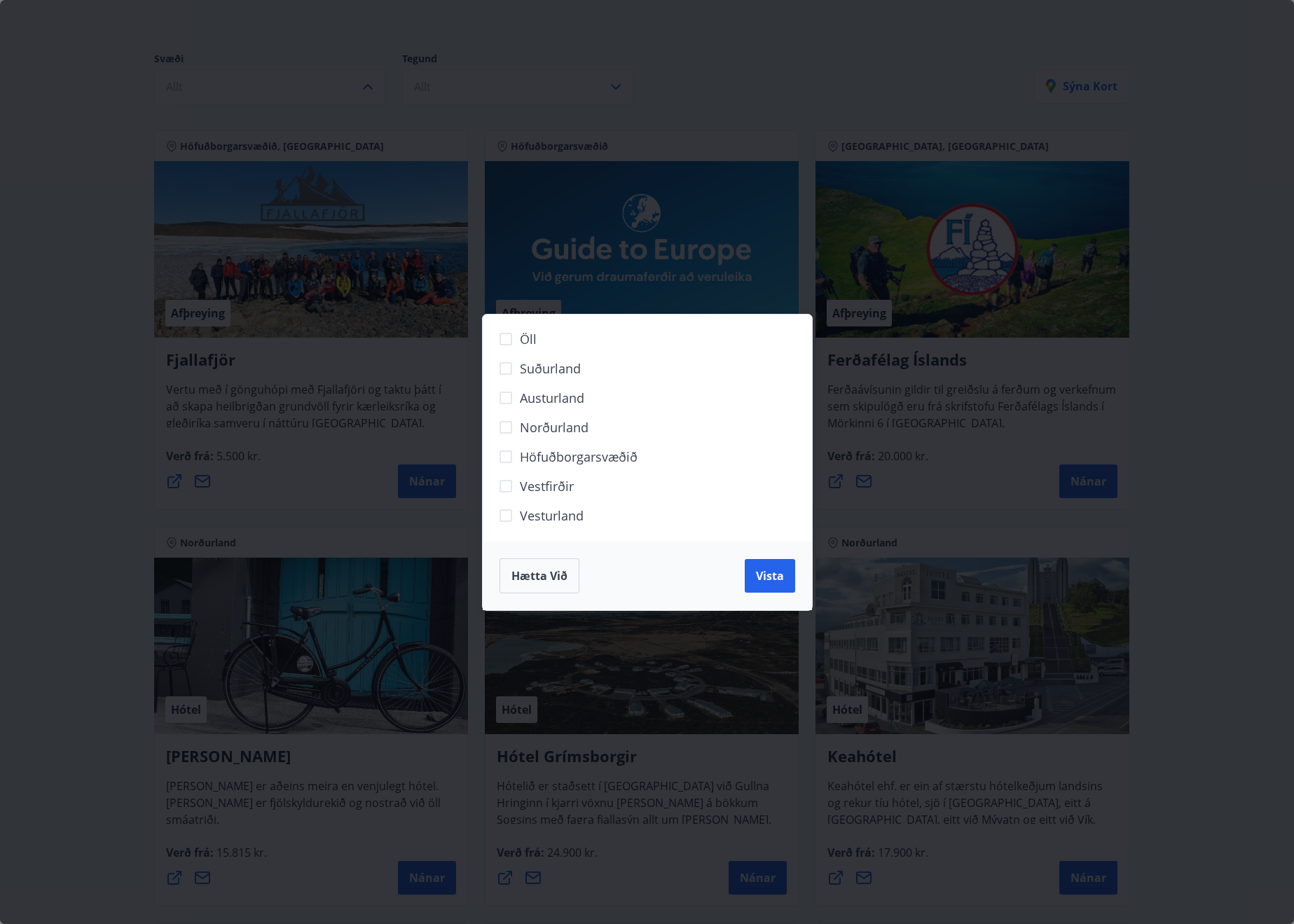
click at [543, 464] on span "Höfuðborgarsvæðið" at bounding box center [578, 456] width 117 height 18
click at [776, 571] on span "Vista" at bounding box center [770, 576] width 28 height 16
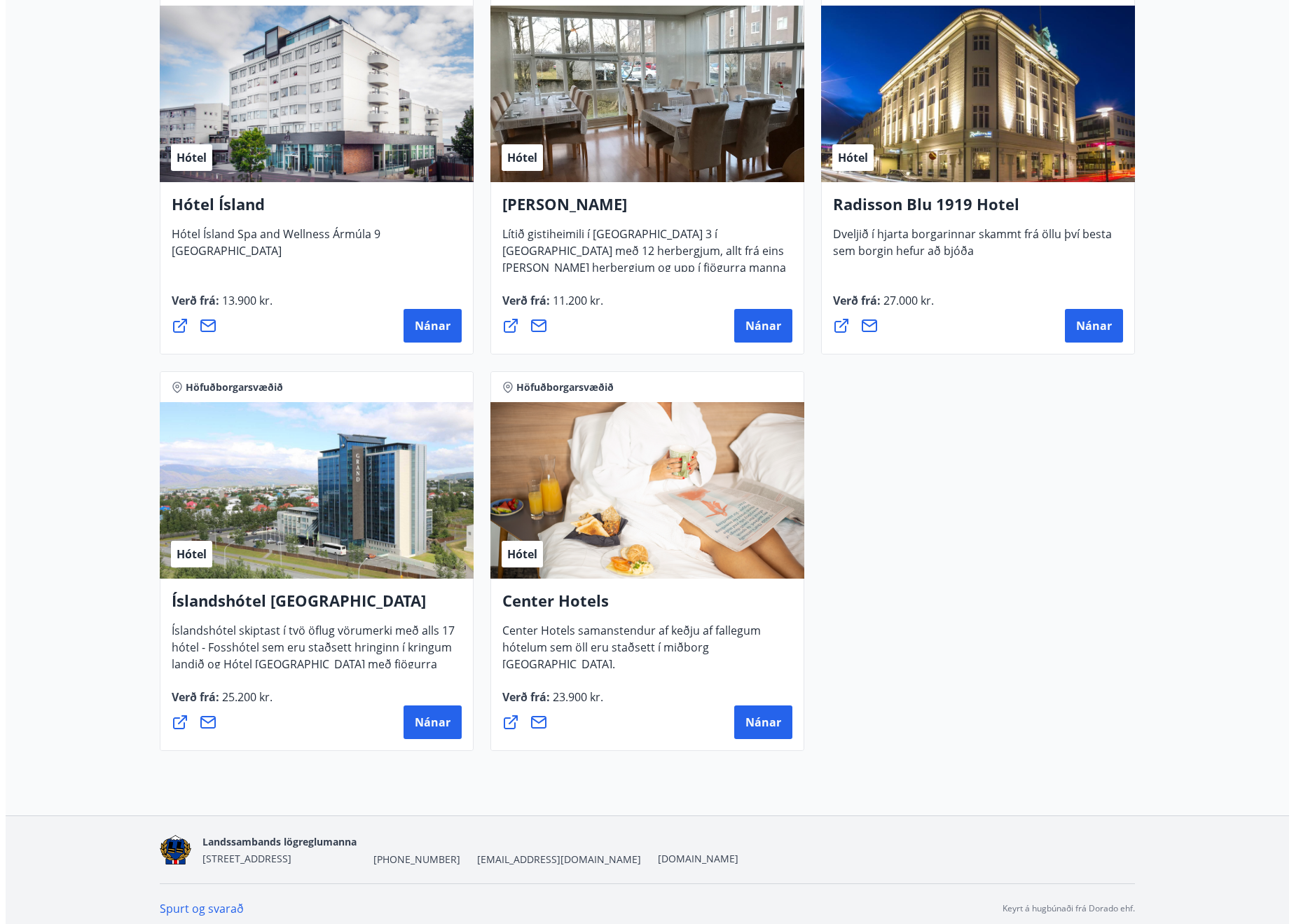
scroll to position [1137, 0]
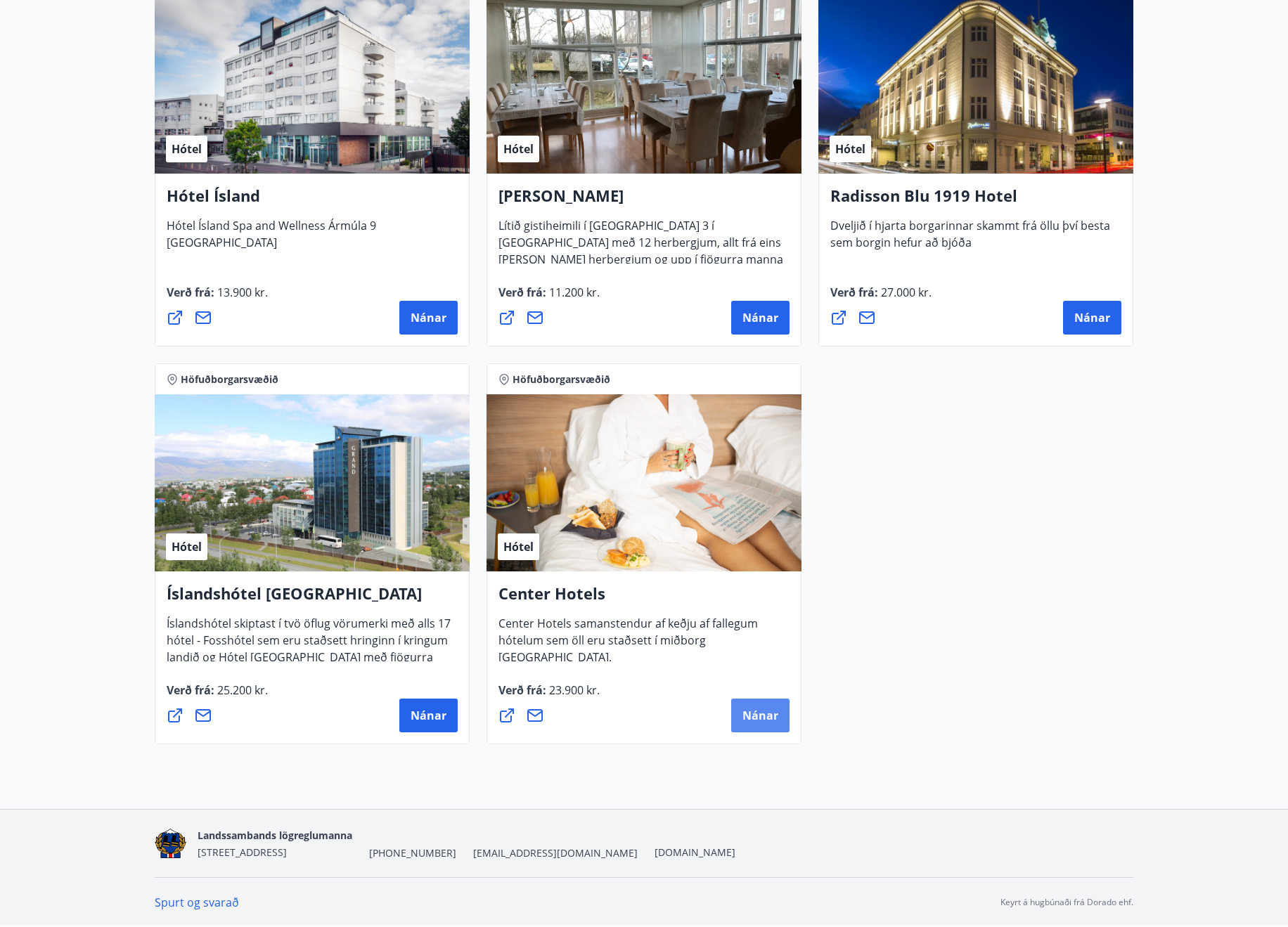
click at [745, 718] on span "Nánar" at bounding box center [760, 716] width 36 height 16
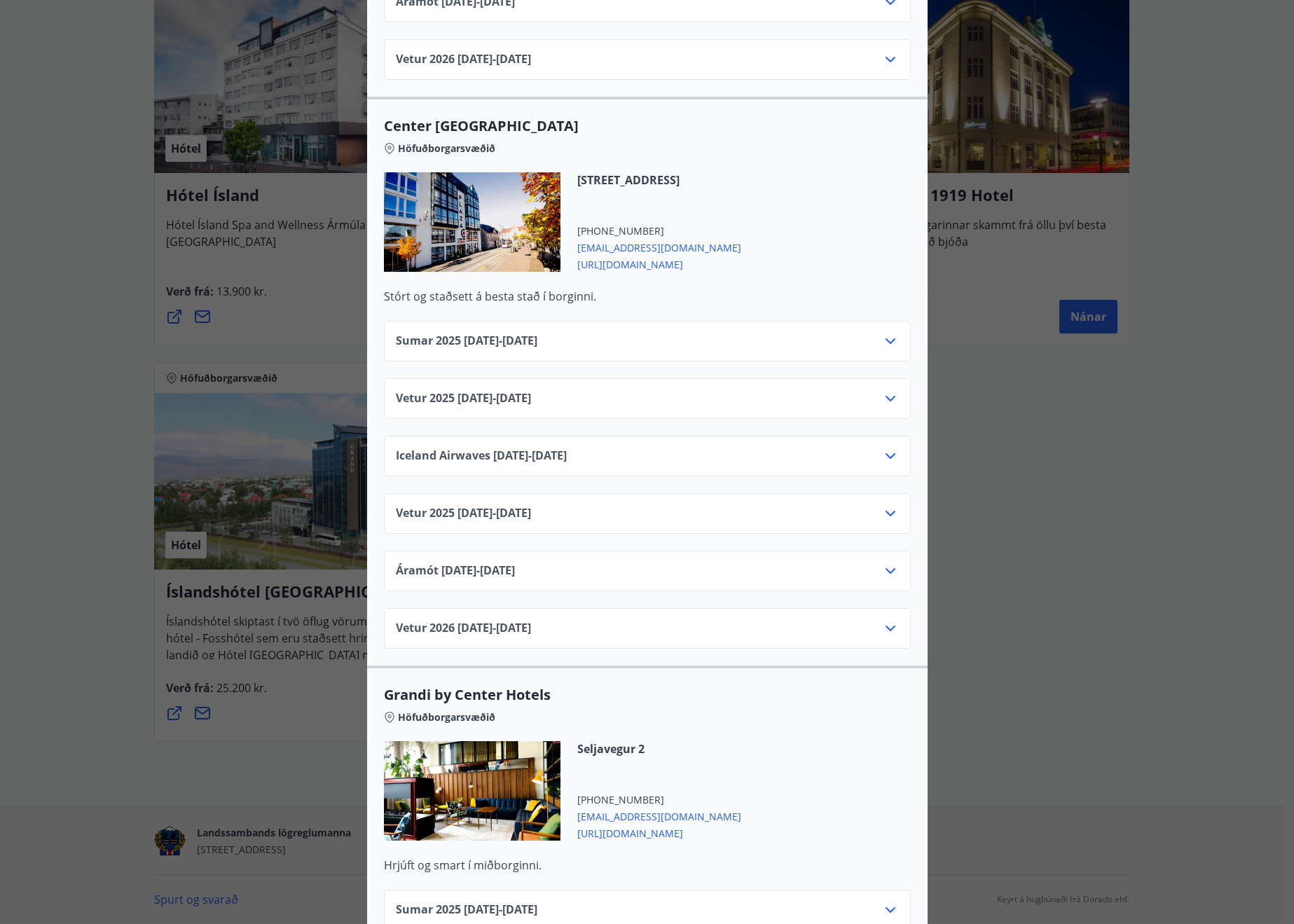
scroll to position [985, 0]
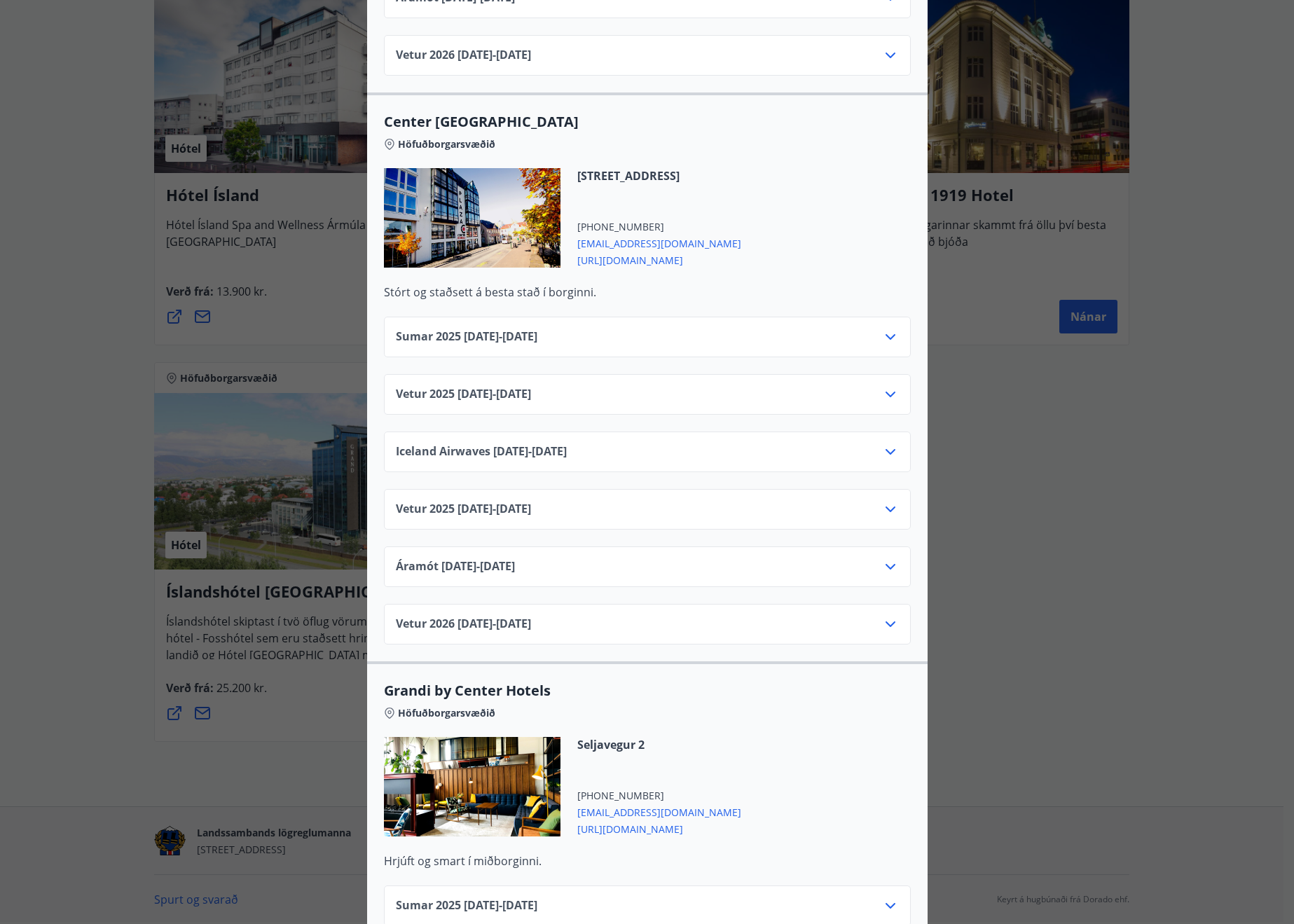
click at [660, 250] on span "[URL][DOMAIN_NAME]" at bounding box center [659, 258] width 164 height 17
